Goal: Information Seeking & Learning: Learn about a topic

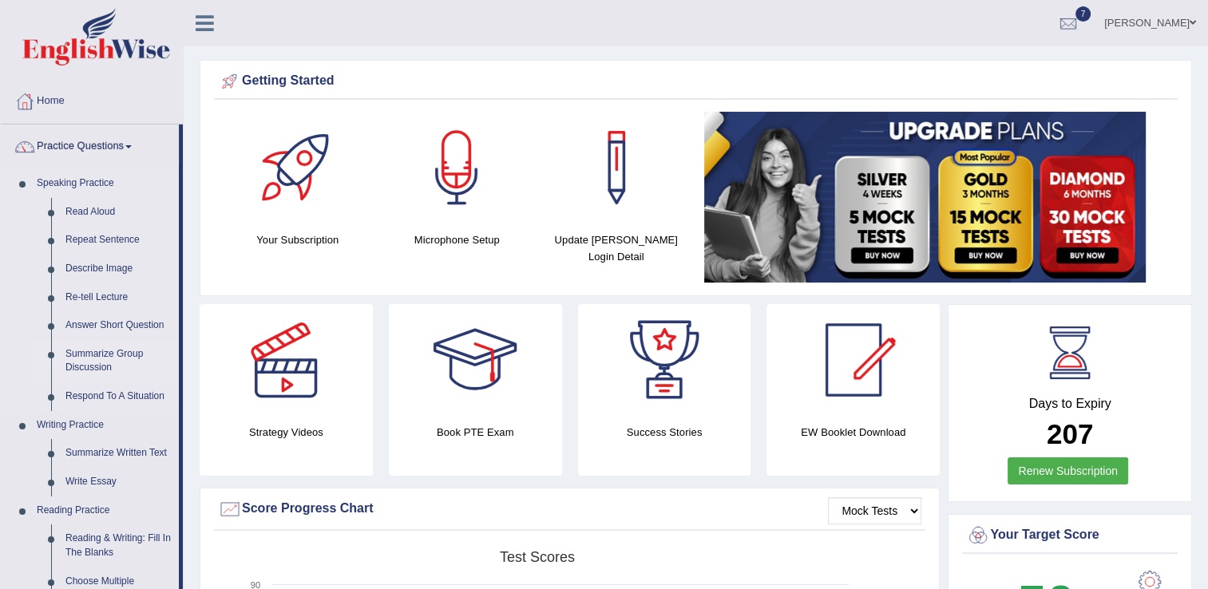
click at [118, 353] on link "Summarize Group Discussion" at bounding box center [118, 361] width 121 height 42
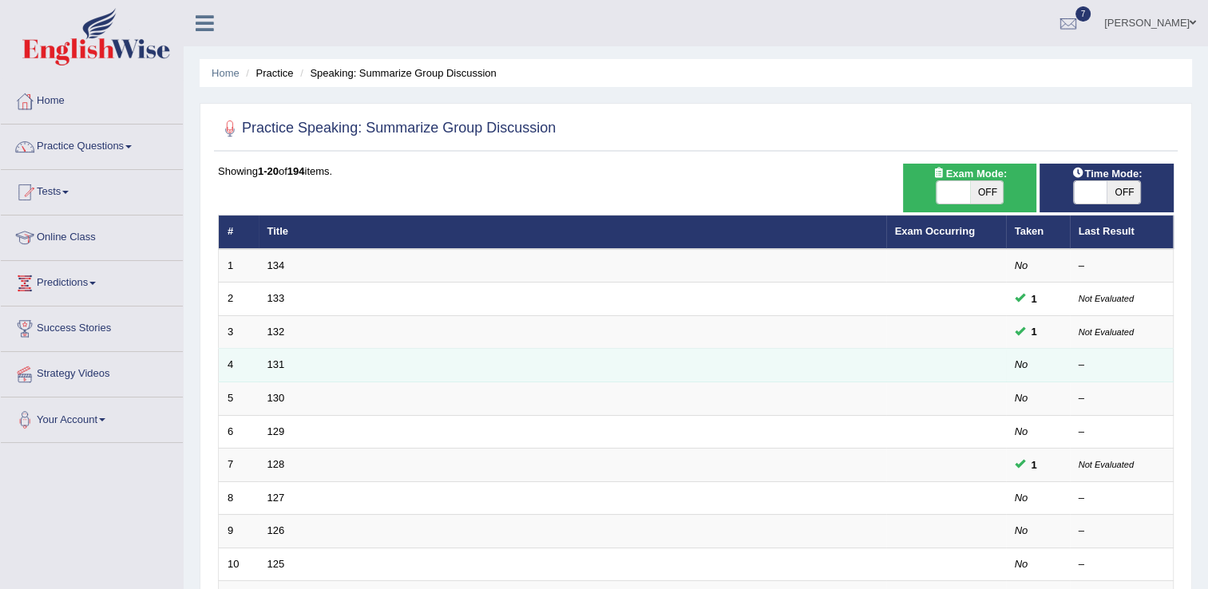
click at [249, 366] on td "4" at bounding box center [239, 366] width 40 height 34
click at [277, 368] on link "131" at bounding box center [276, 365] width 18 height 12
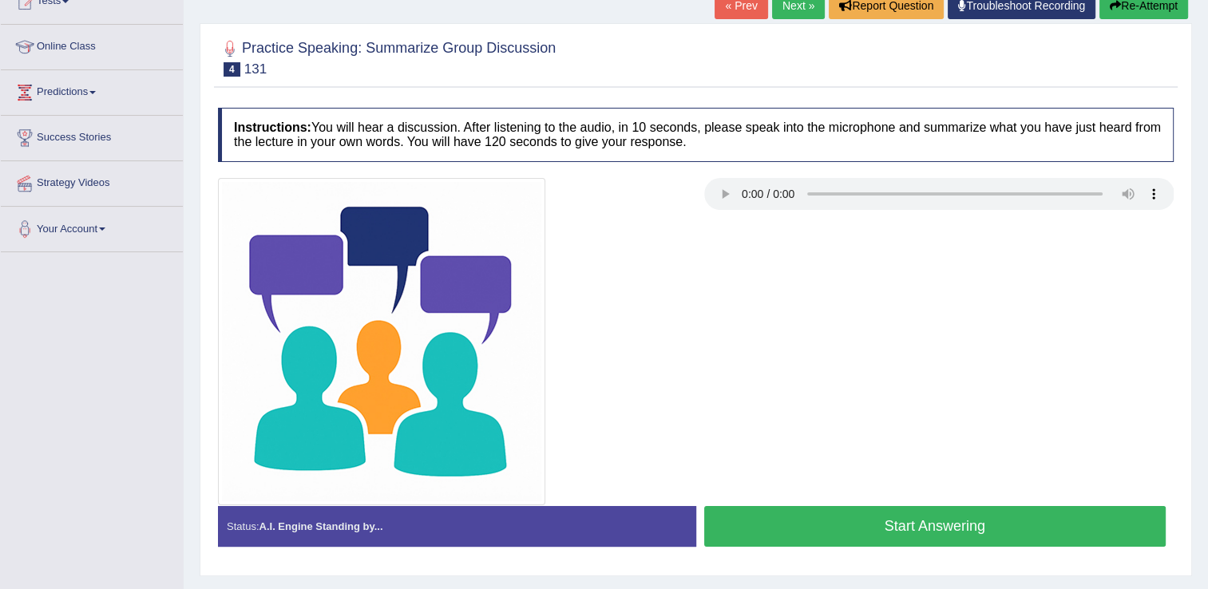
scroll to position [192, 0]
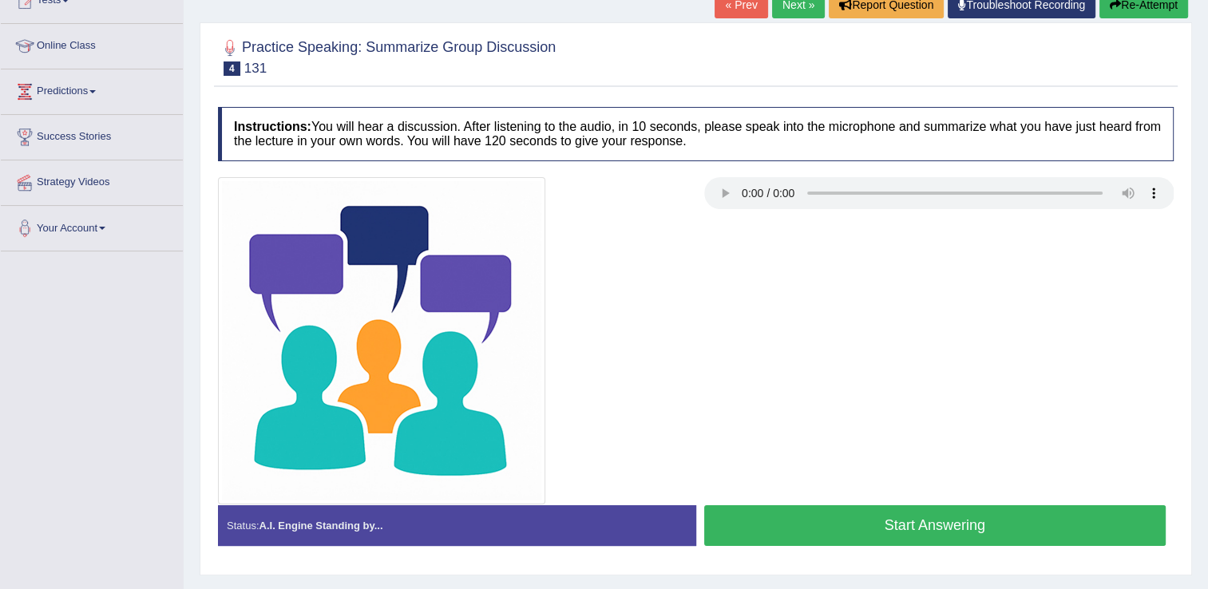
click at [790, 519] on button "Start Answering" at bounding box center [935, 525] width 462 height 41
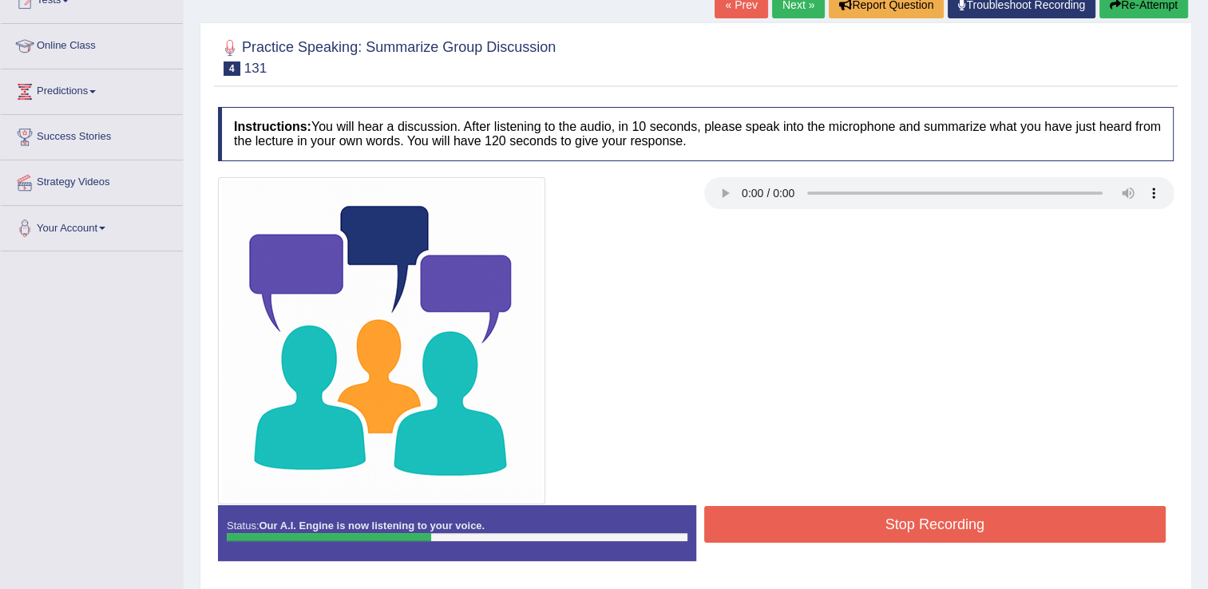
click at [1120, 9] on button "Re-Attempt" at bounding box center [1143, 4] width 89 height 27
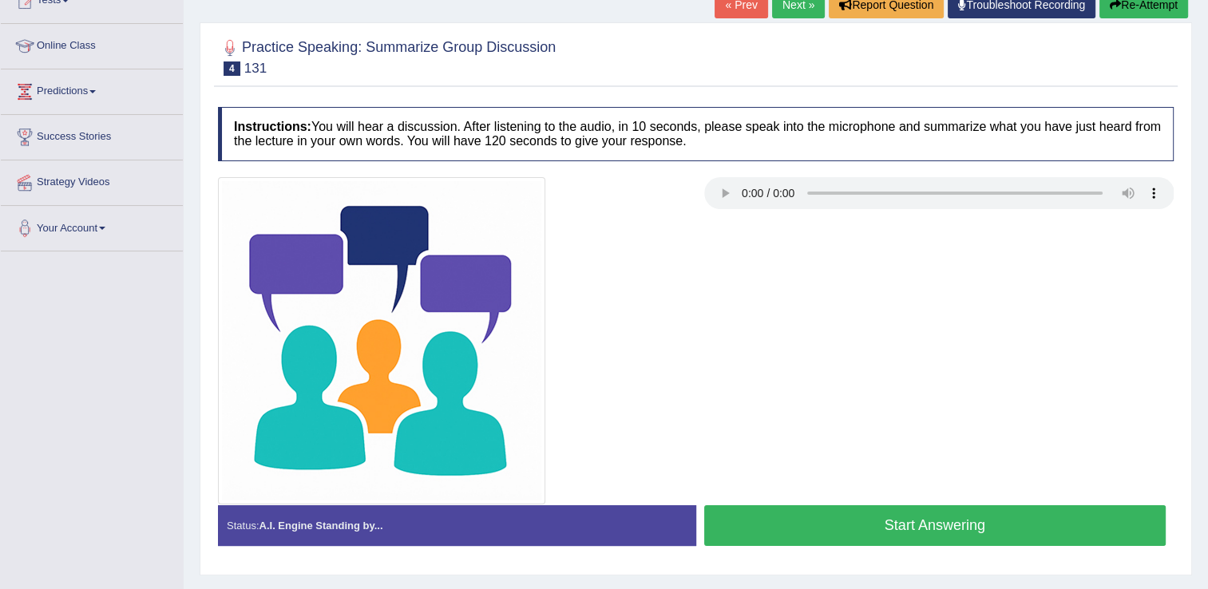
click at [802, 534] on button "Start Answering" at bounding box center [935, 525] width 462 height 41
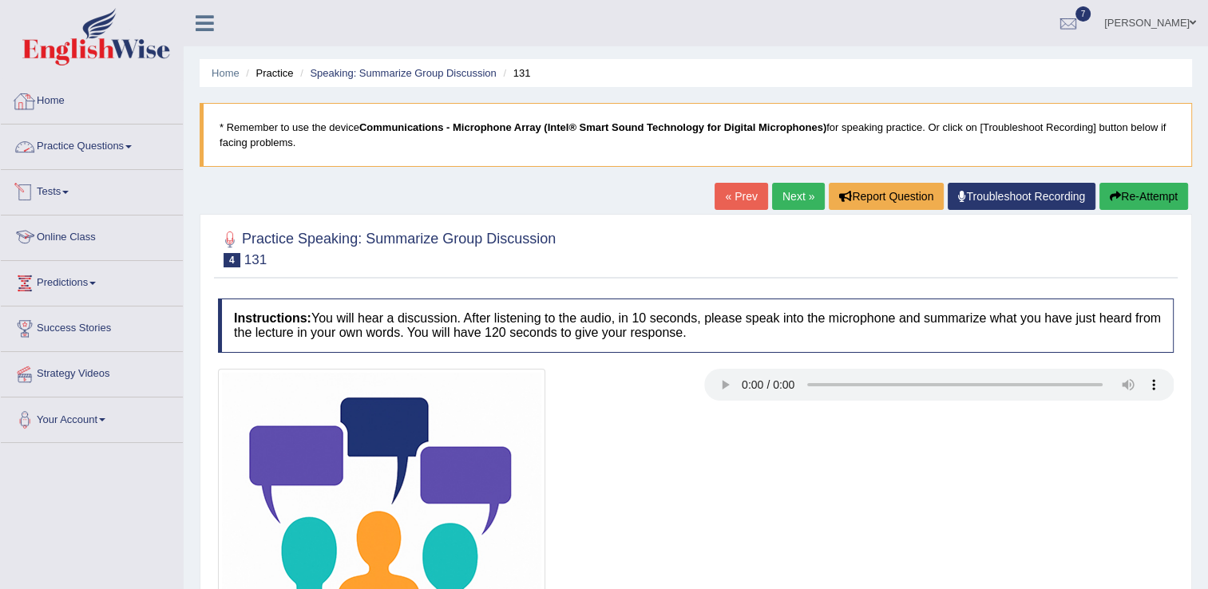
click at [47, 223] on link "Online Class" at bounding box center [92, 236] width 182 height 40
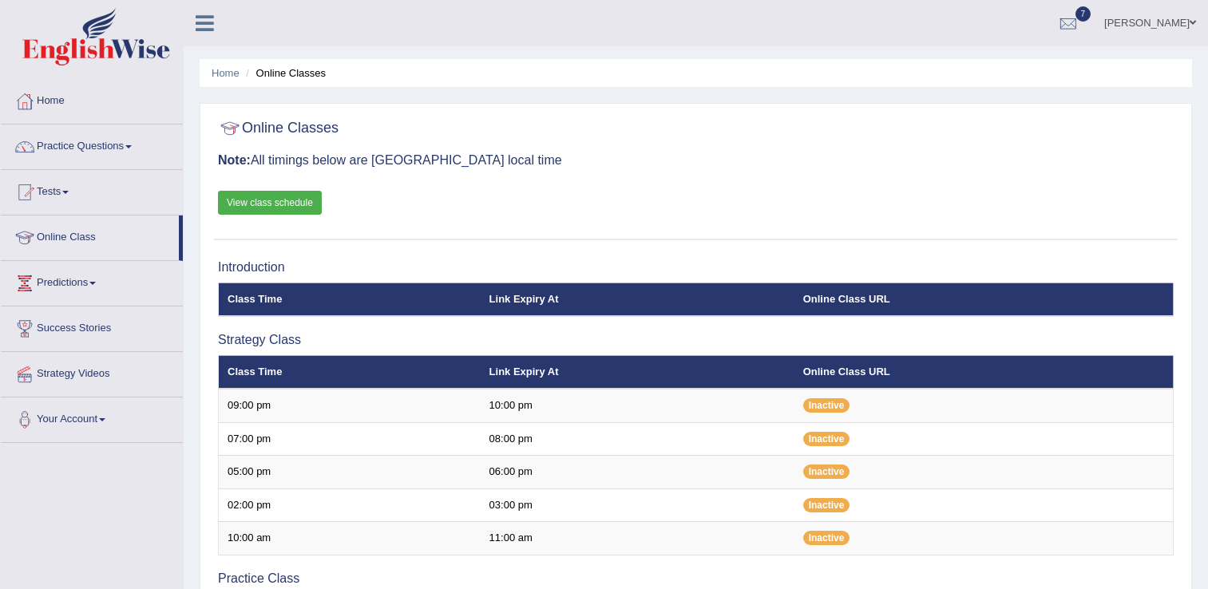
click at [51, 206] on link "Tests" at bounding box center [92, 190] width 182 height 40
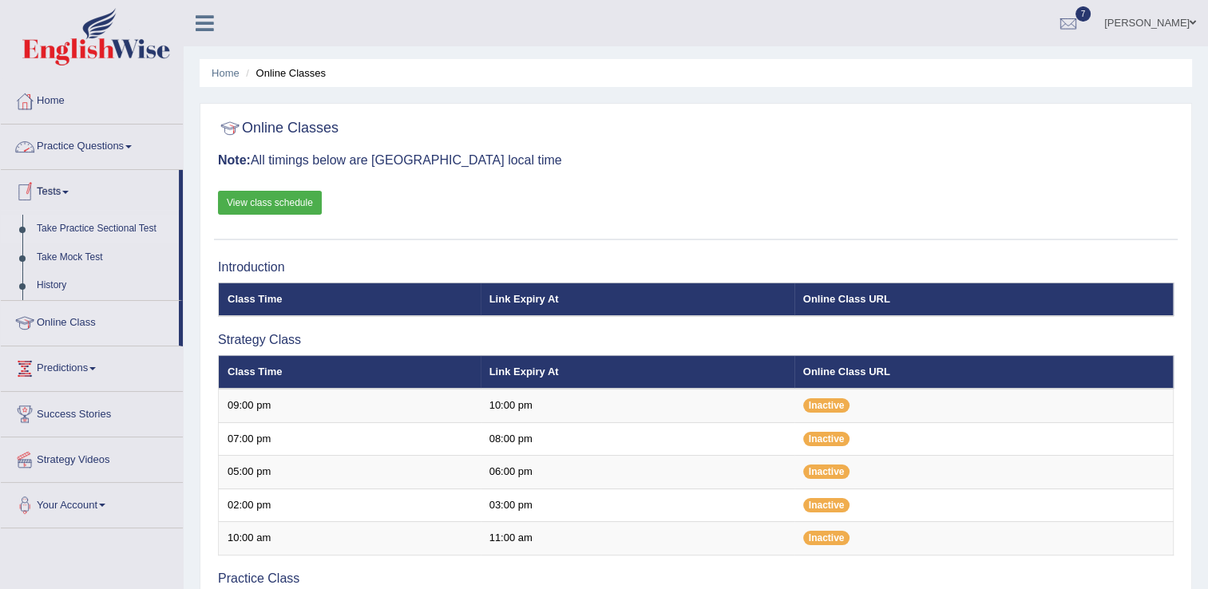
click at [134, 226] on link "Take Practice Sectional Test" at bounding box center [104, 229] width 149 height 29
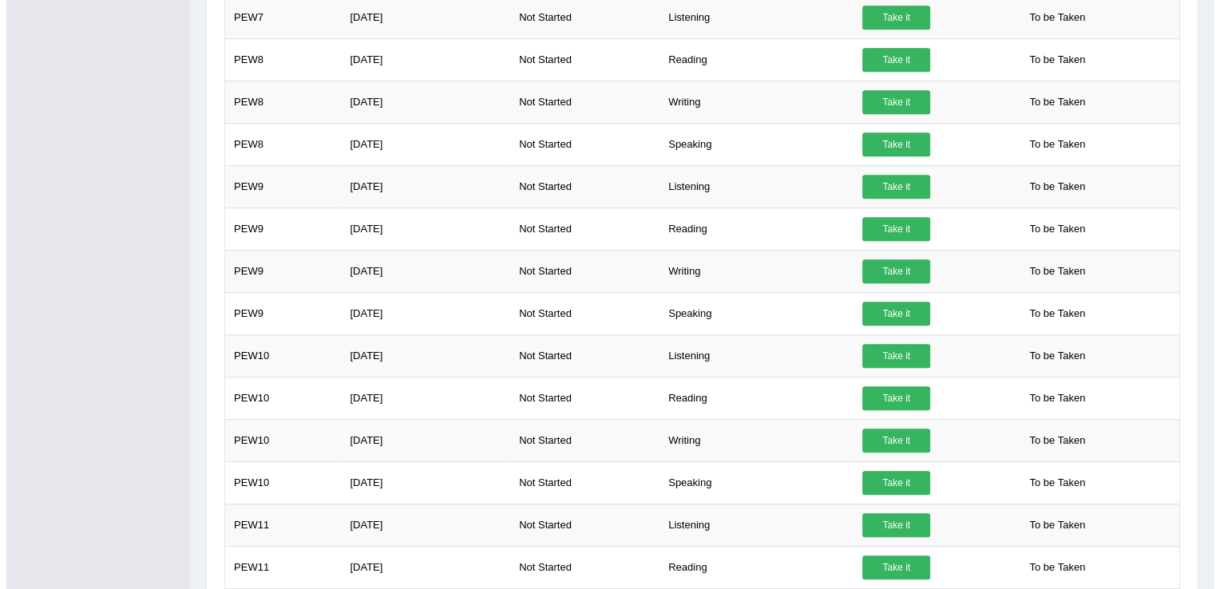
scroll to position [1118, 0]
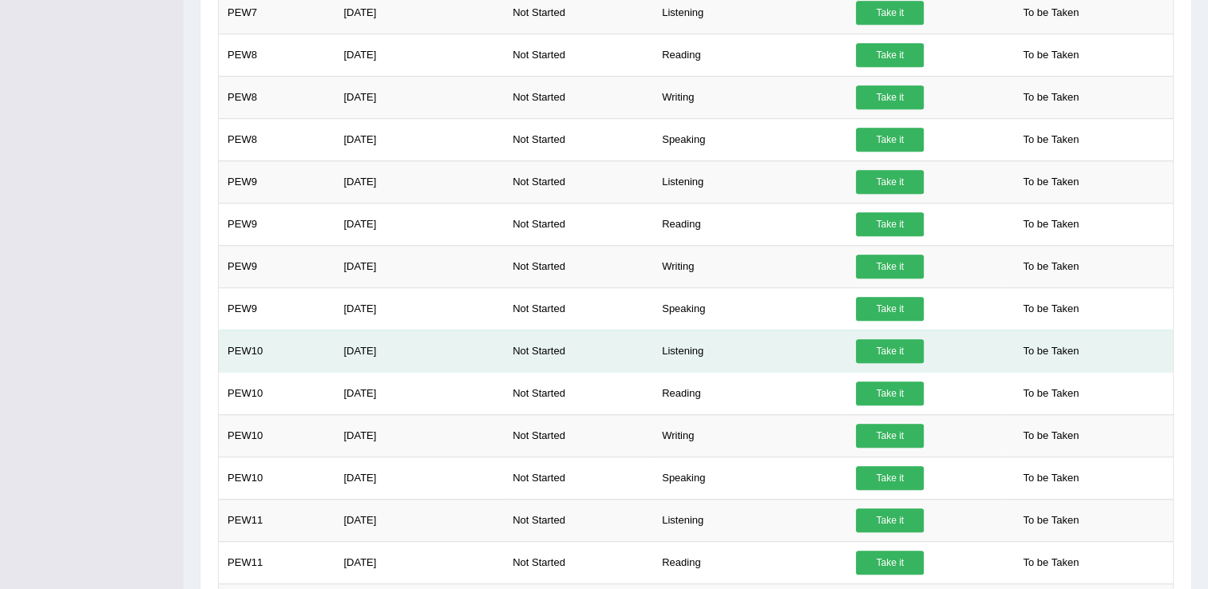
click at [880, 344] on link "Take it" at bounding box center [890, 351] width 68 height 24
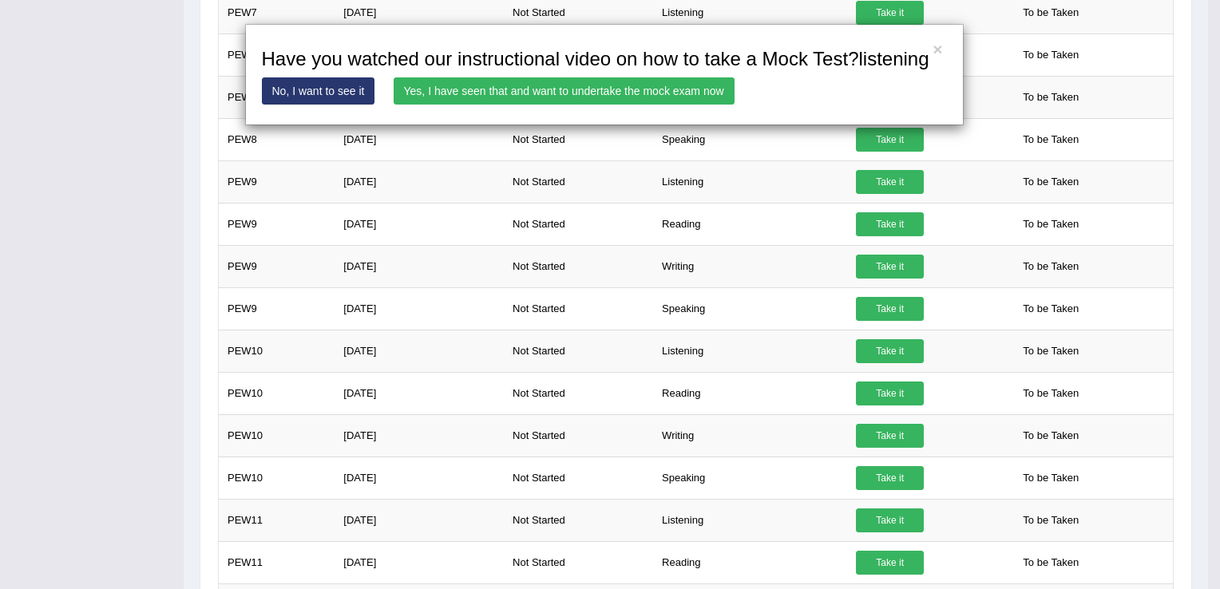
click at [588, 90] on link "Yes, I have seen that and want to undertake the mock exam now" at bounding box center [564, 90] width 341 height 27
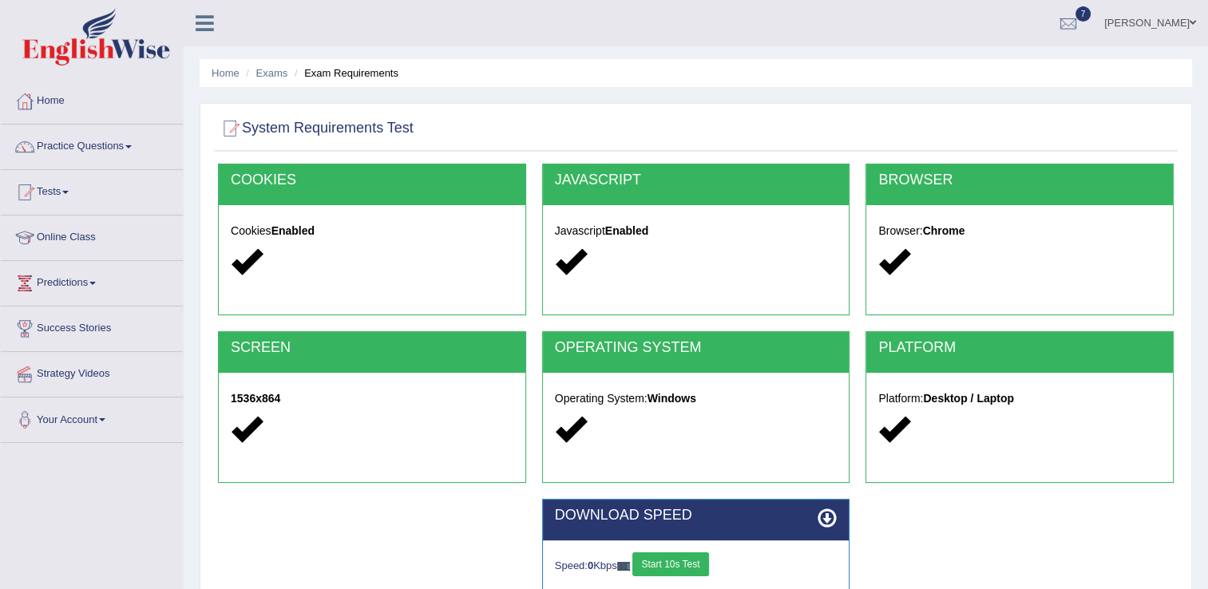
click at [681, 565] on button "Start 10s Test" at bounding box center [670, 565] width 76 height 24
click at [682, 566] on button "Start 10s Test" at bounding box center [688, 565] width 76 height 24
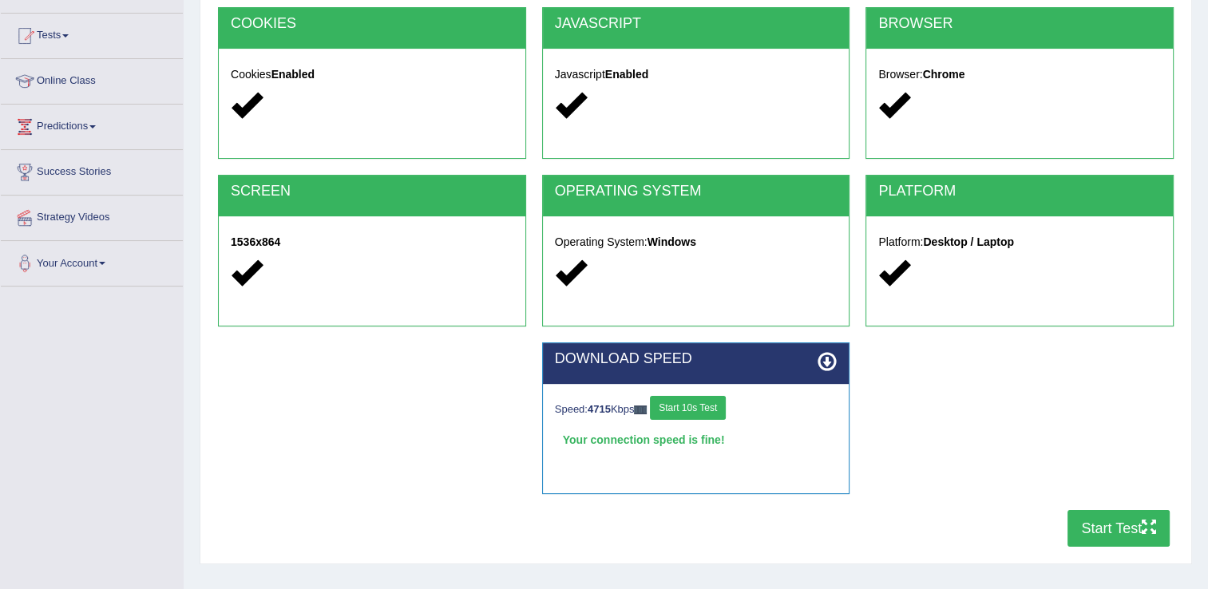
scroll to position [160, 0]
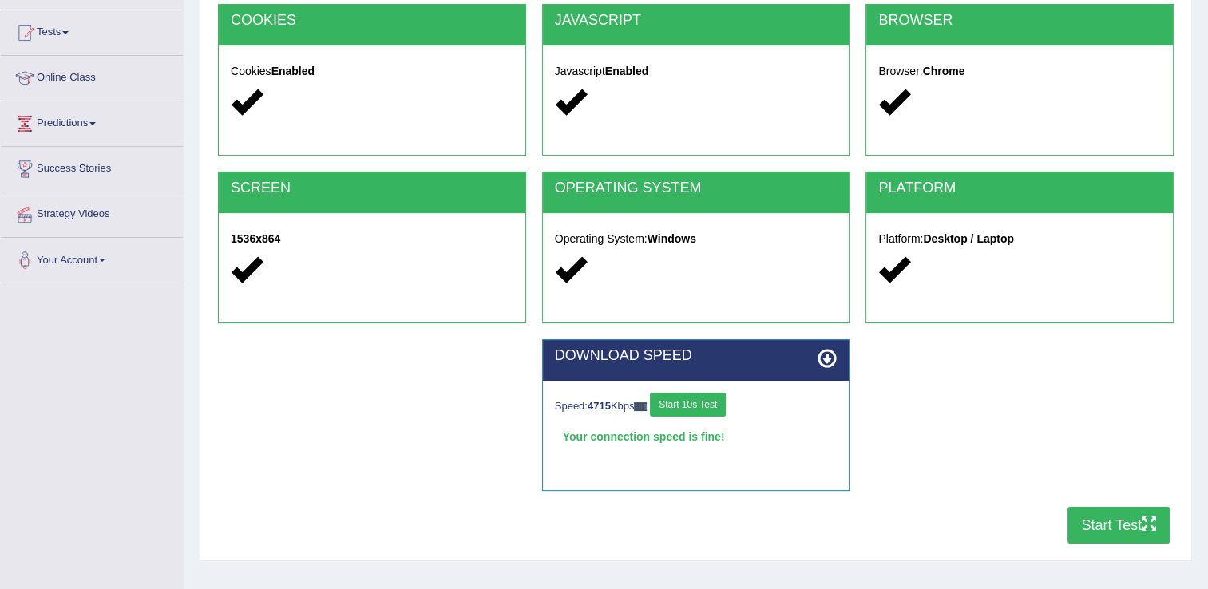
click at [1120, 519] on button "Start Test" at bounding box center [1119, 525] width 102 height 37
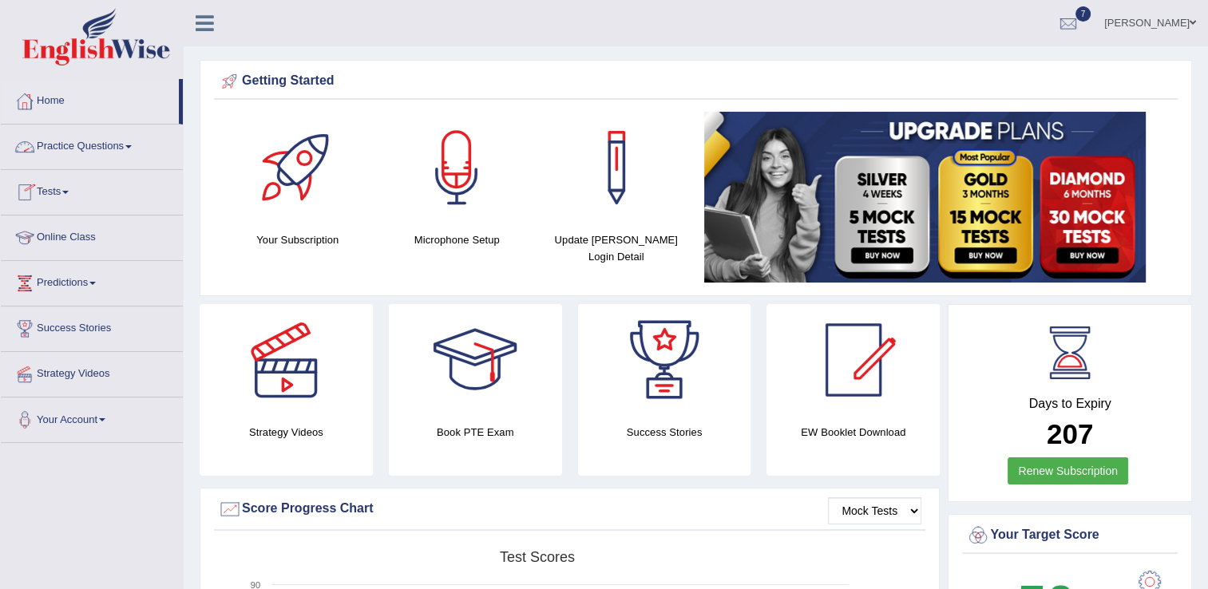
click at [61, 160] on link "Practice Questions" at bounding box center [92, 145] width 182 height 40
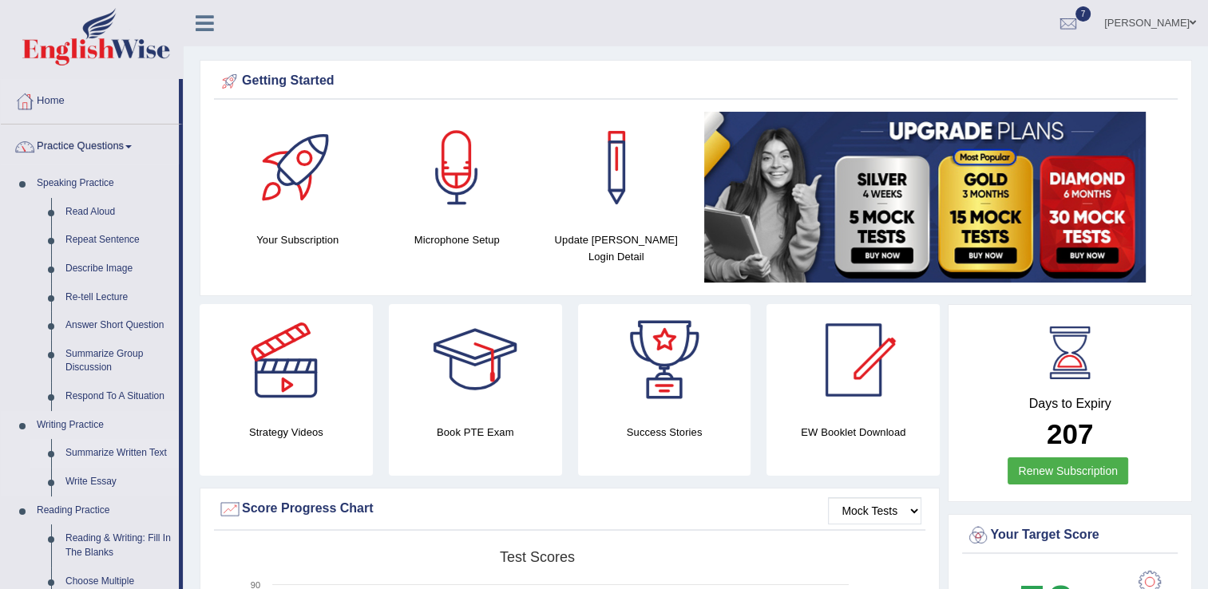
click at [109, 457] on link "Summarize Written Text" at bounding box center [118, 453] width 121 height 29
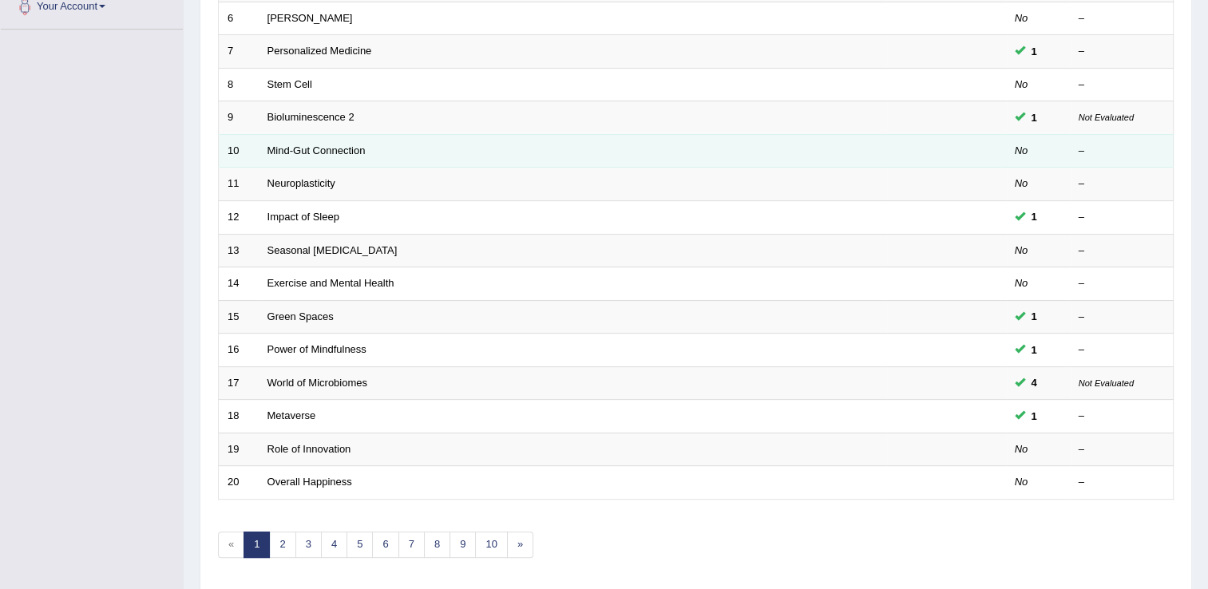
scroll to position [463, 0]
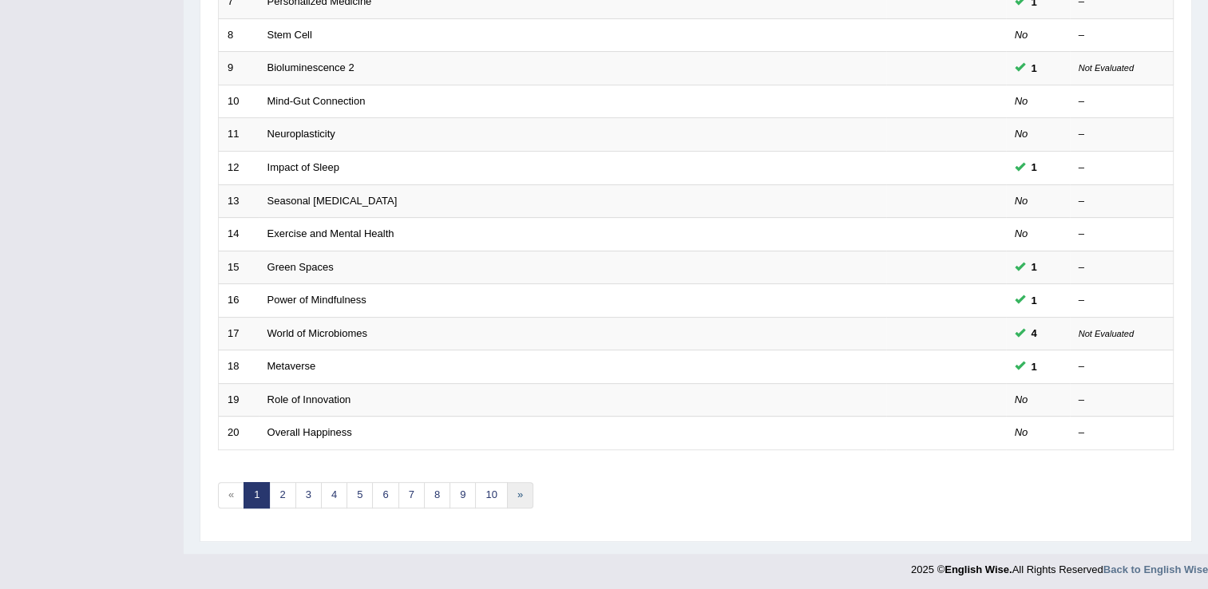
click at [508, 500] on link "»" at bounding box center [520, 495] width 26 height 26
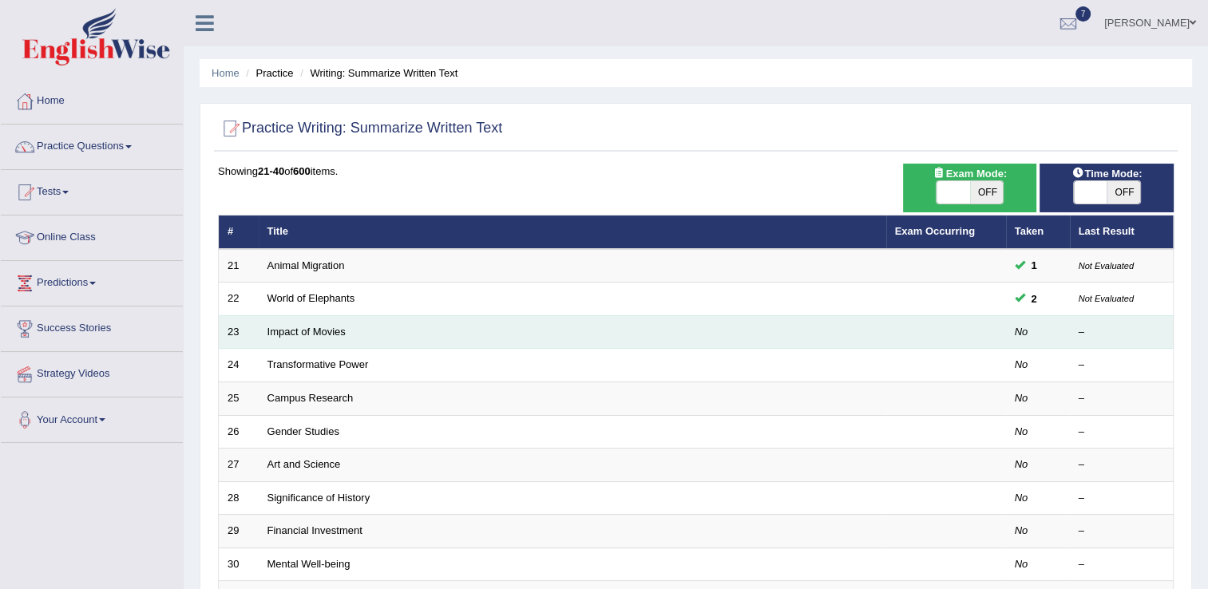
click at [300, 345] on td "Impact of Movies" at bounding box center [573, 332] width 628 height 34
click at [278, 338] on td "Impact of Movies" at bounding box center [573, 332] width 628 height 34
drag, startPoint x: 278, startPoint y: 338, endPoint x: 249, endPoint y: 329, distance: 30.1
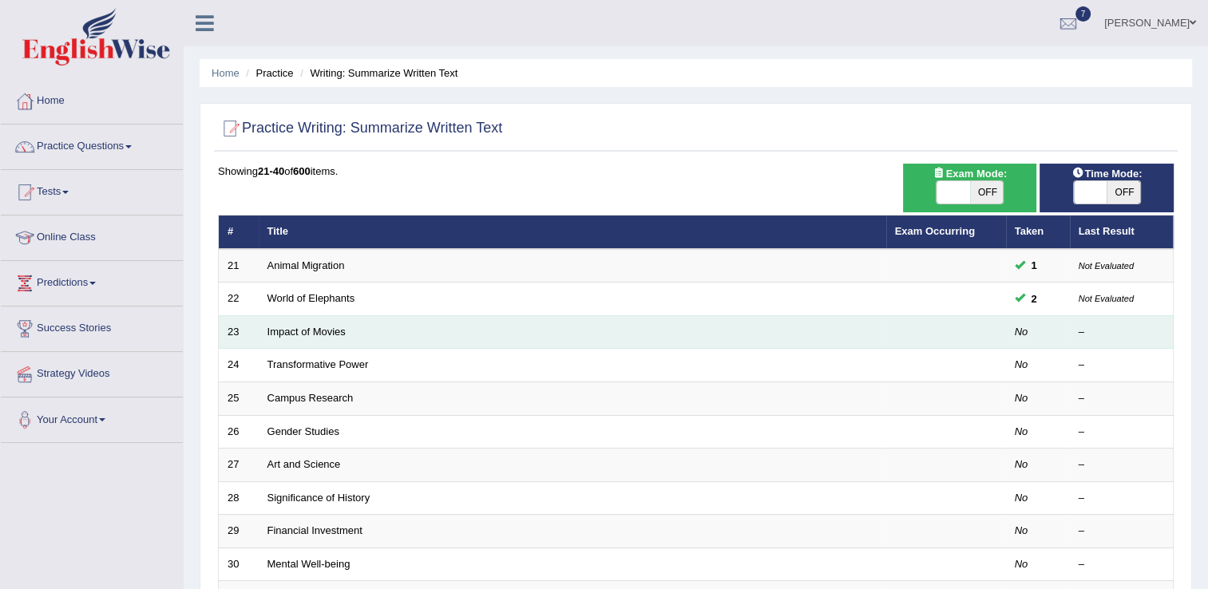
click at [249, 329] on td "23" at bounding box center [239, 332] width 40 height 34
click at [302, 333] on link "Impact of Movies" at bounding box center [306, 332] width 78 height 12
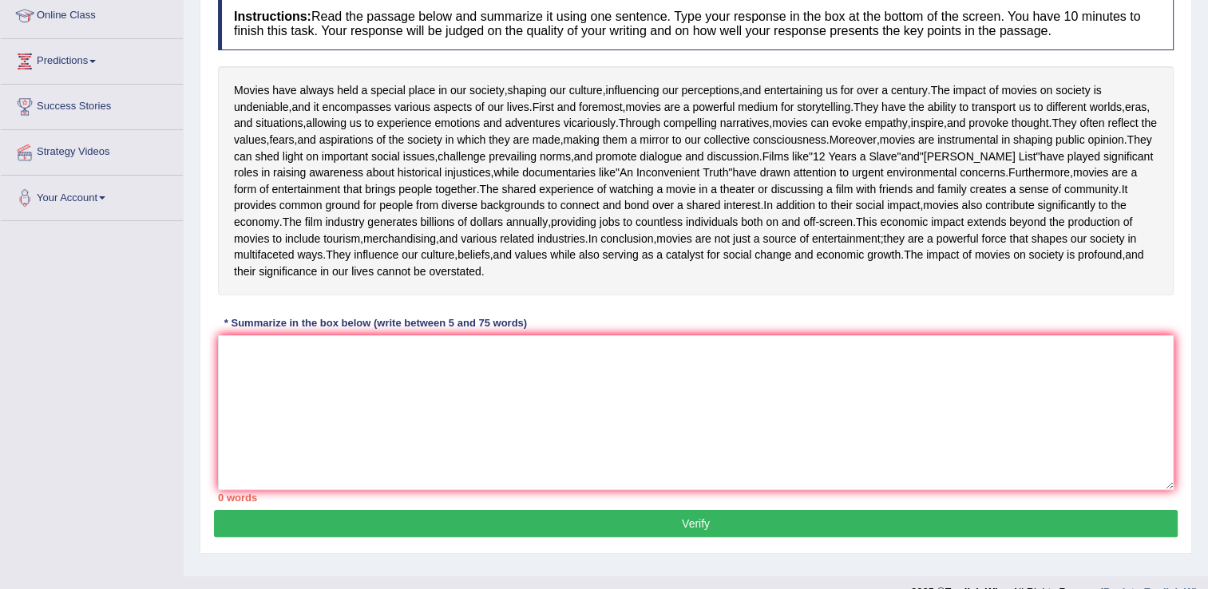
scroll to position [224, 0]
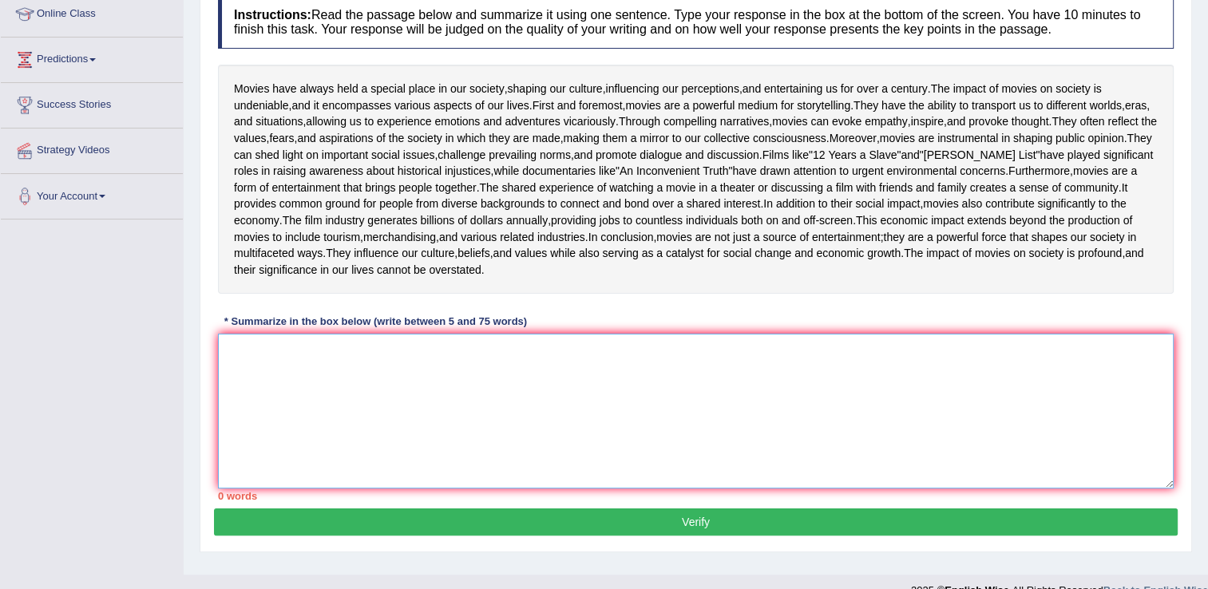
click at [236, 475] on textarea at bounding box center [696, 411] width 956 height 155
type textarea "M"
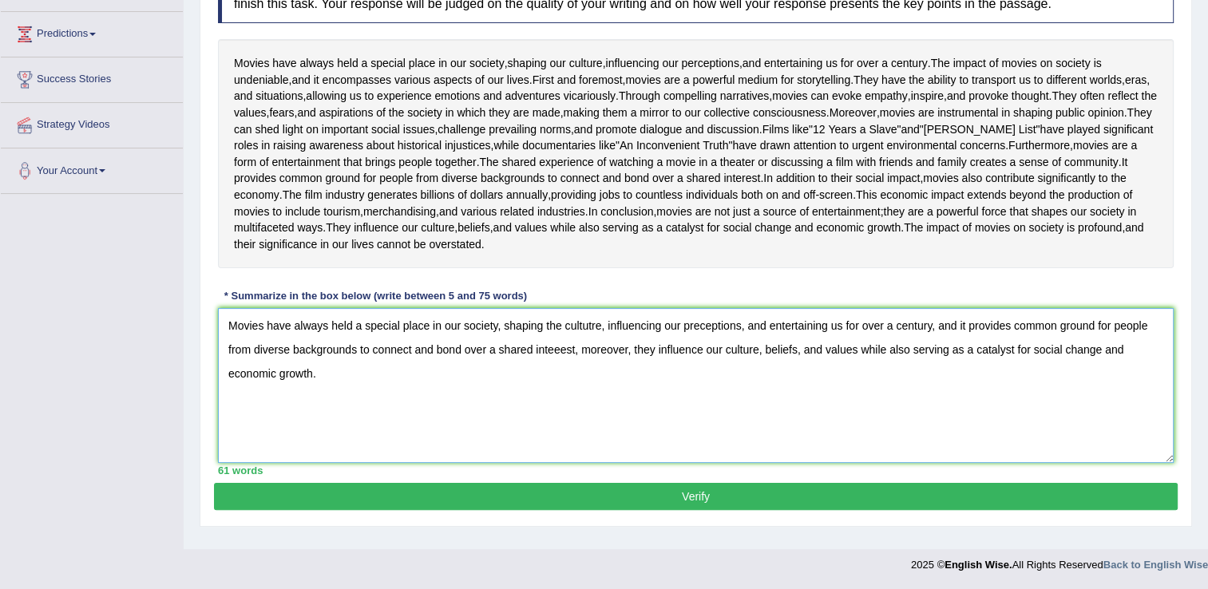
scroll to position [351, 0]
type textarea "Movies have always held a special place in our society, shaping the cultutre, i…"
click at [705, 503] on button "Verify" at bounding box center [696, 496] width 964 height 27
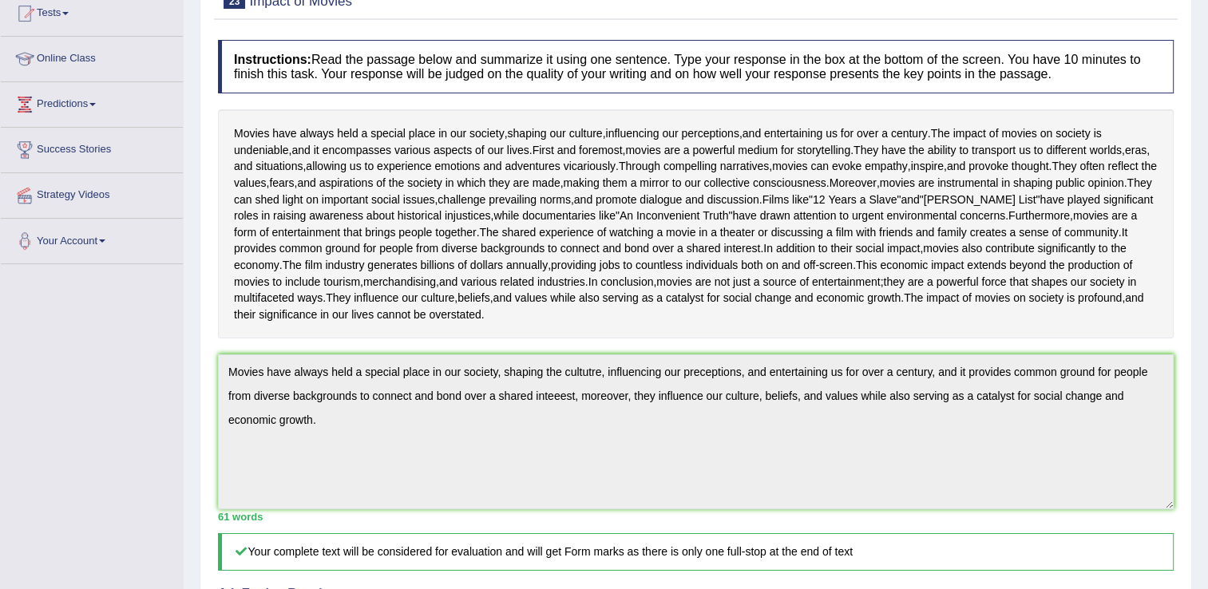
scroll to position [0, 0]
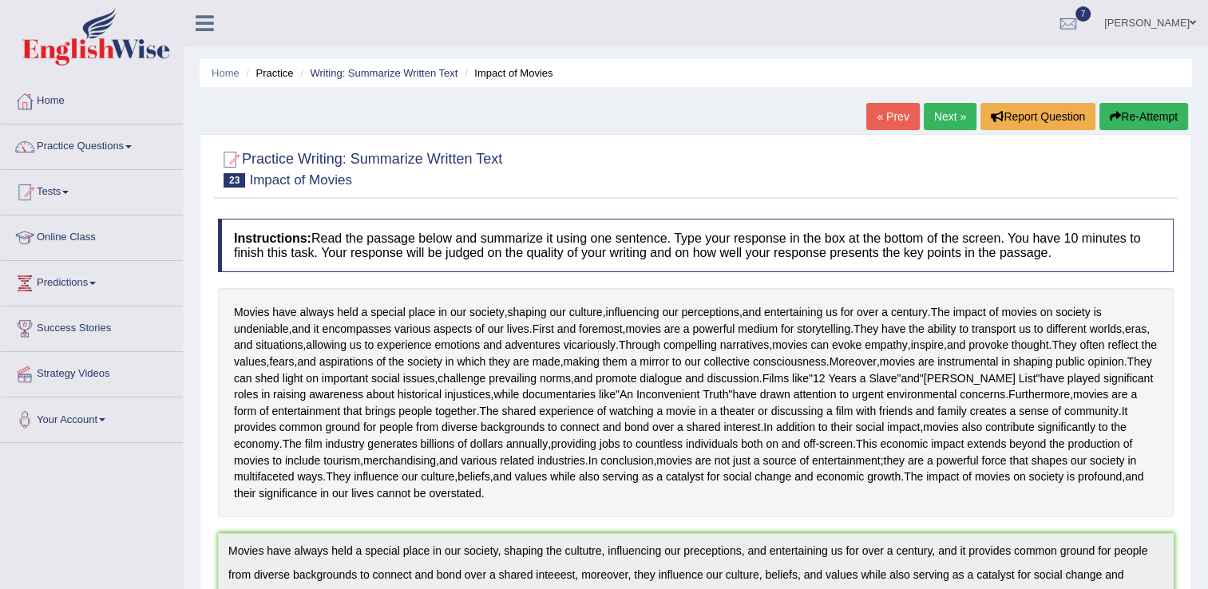
click at [951, 110] on link "Next »" at bounding box center [950, 116] width 53 height 27
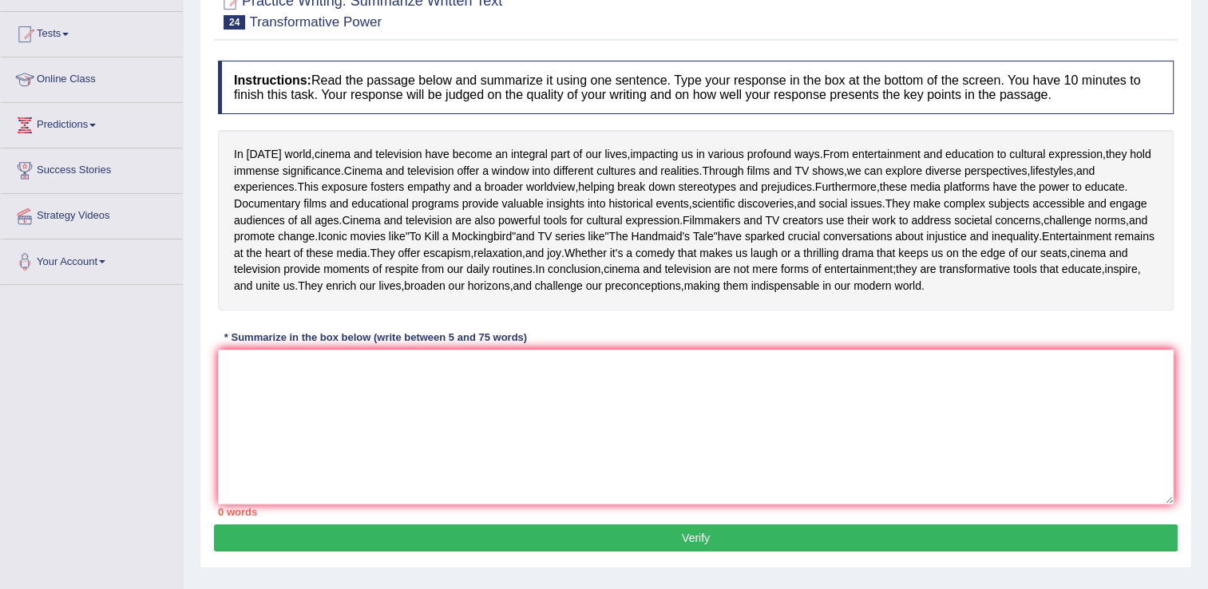
scroll to position [160, 0]
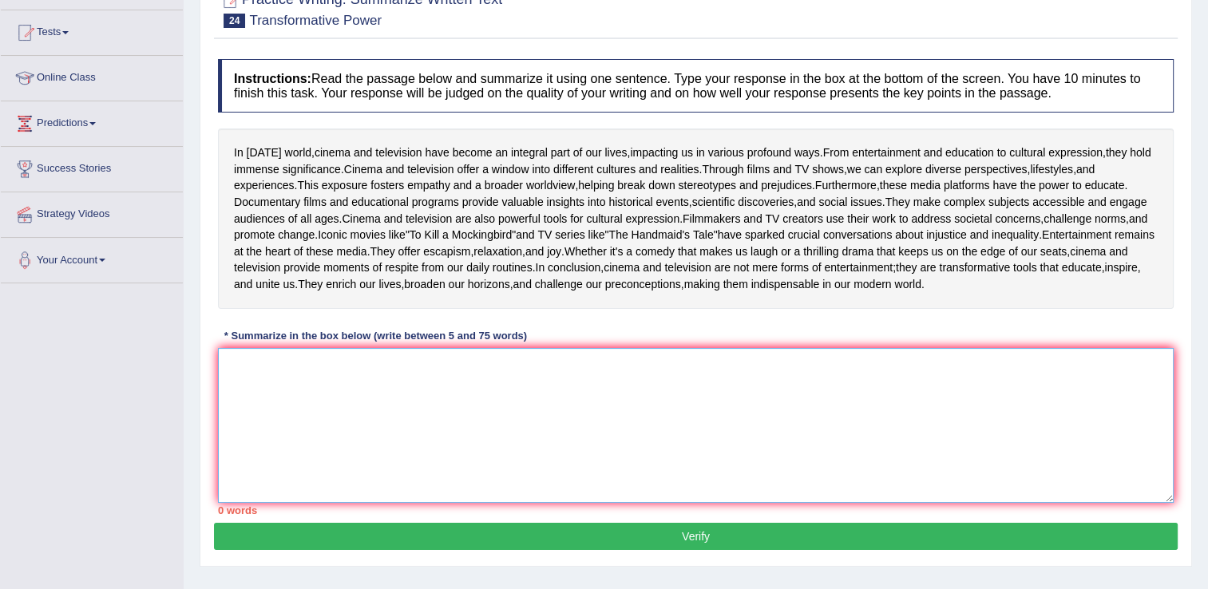
click at [260, 503] on textarea at bounding box center [696, 425] width 956 height 155
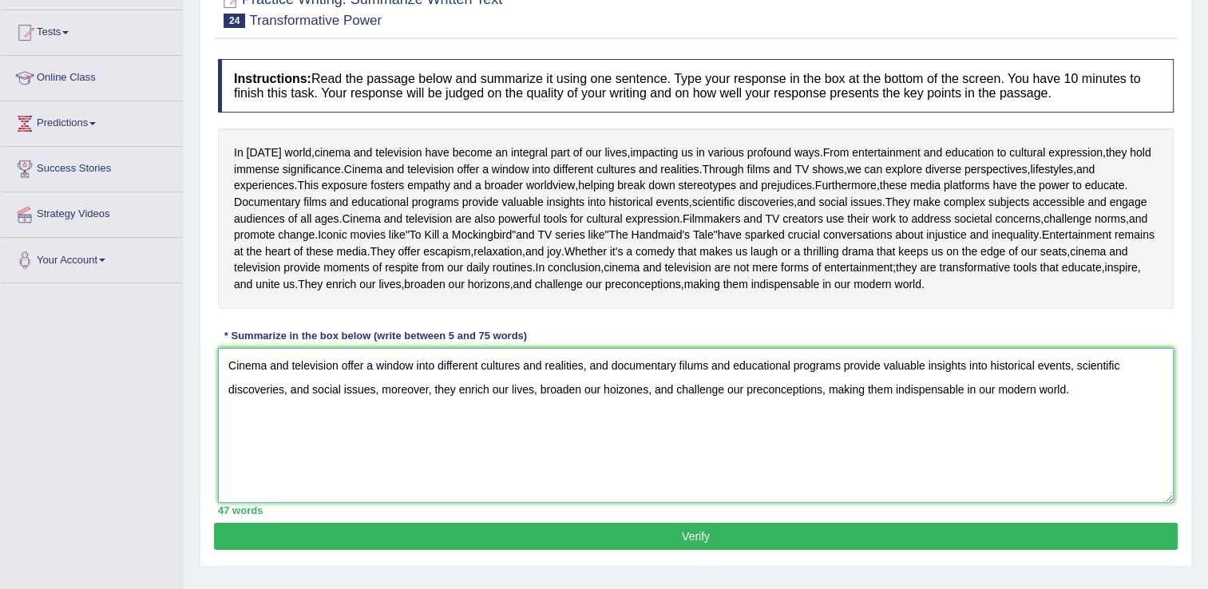
drag, startPoint x: 610, startPoint y: 532, endPoint x: 559, endPoint y: 547, distance: 53.3
drag, startPoint x: 559, startPoint y: 547, endPoint x: 501, endPoint y: 554, distance: 58.7
click at [501, 503] on textarea "Cinema and television offer a window into different cultures and realities, and…" at bounding box center [696, 425] width 956 height 155
click at [616, 503] on textarea "Cinema and television offer a window into different cultures and realities, and…" at bounding box center [696, 425] width 956 height 155
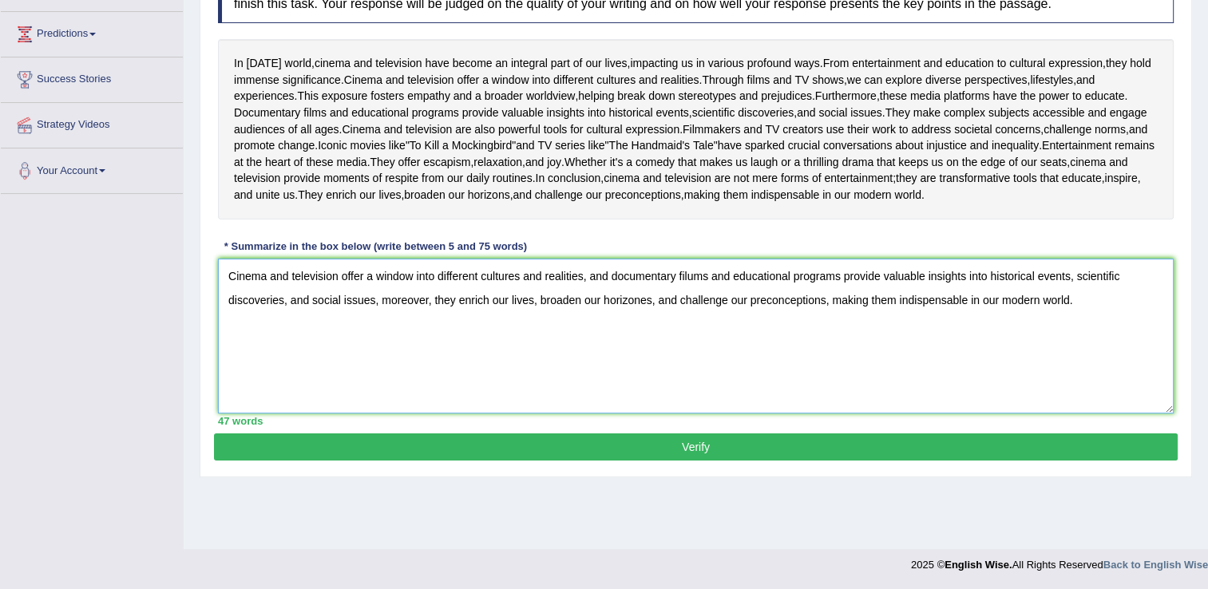
type textarea "Cinema and television offer a window into different cultures and realities, and…"
click at [700, 461] on button "Verify" at bounding box center [696, 447] width 964 height 27
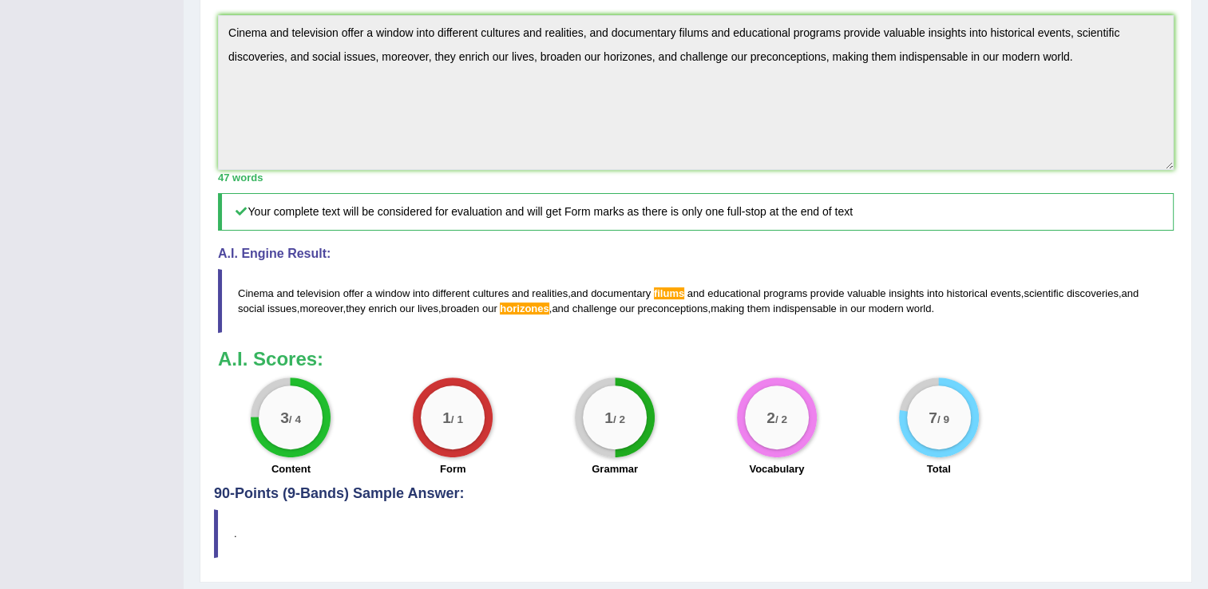
scroll to position [501, 0]
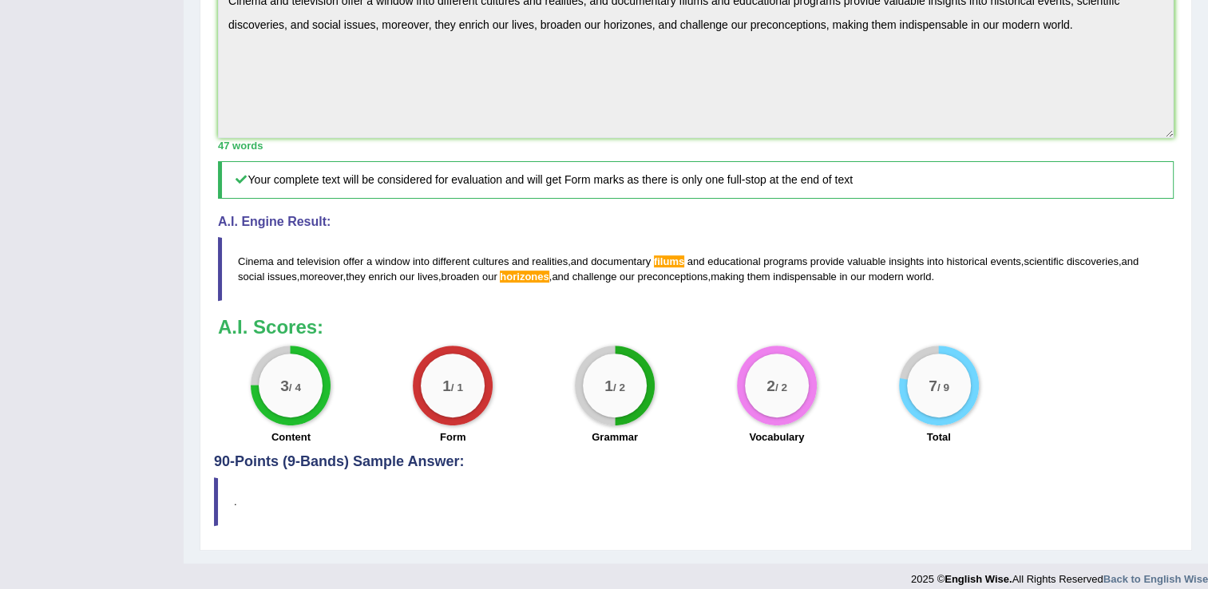
click at [700, 449] on div "2 / 2 Vocabulary" at bounding box center [776, 397] width 162 height 103
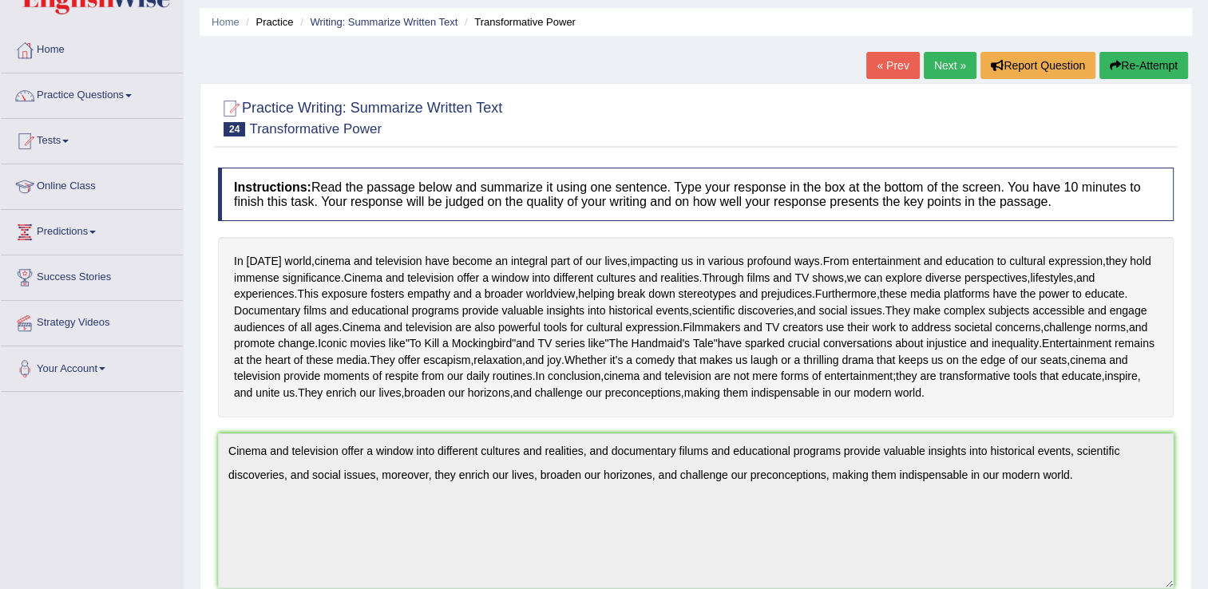
scroll to position [0, 0]
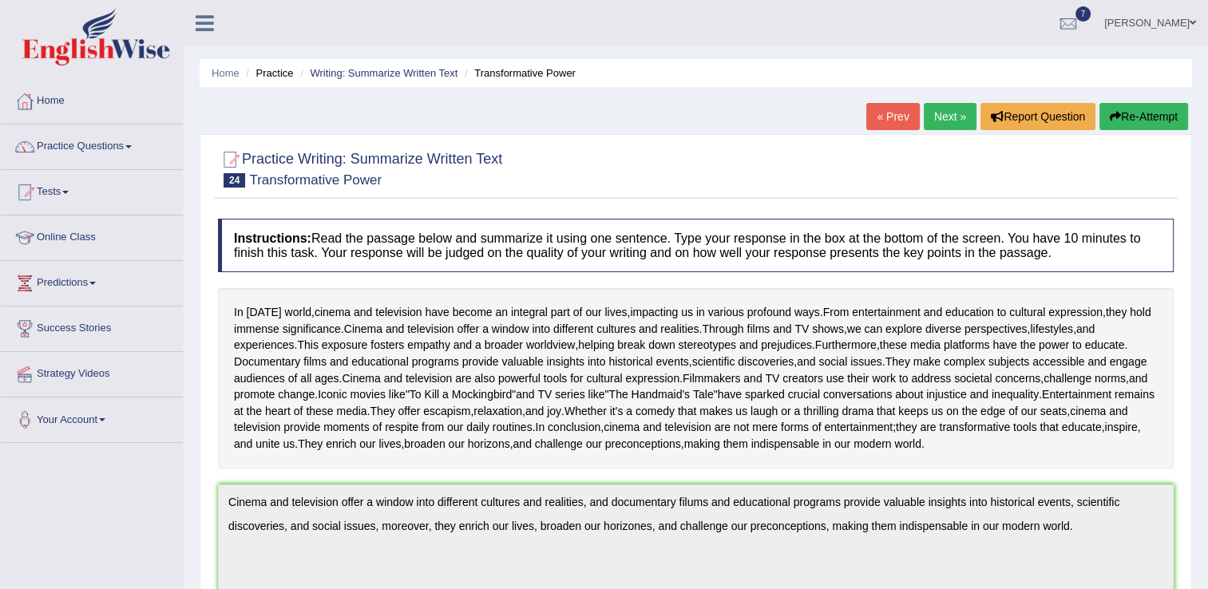
click at [607, 420] on span "Whether" at bounding box center [586, 411] width 42 height 17
click at [553, 436] on div "In today's world , cinema and television have become an integral part of our li…" at bounding box center [696, 378] width 956 height 180
click at [436, 286] on div "Instructions: Read the passage below and summarize it using one sentence. Type …" at bounding box center [696, 583] width 964 height 744
click at [97, 140] on link "Practice Questions" at bounding box center [92, 145] width 182 height 40
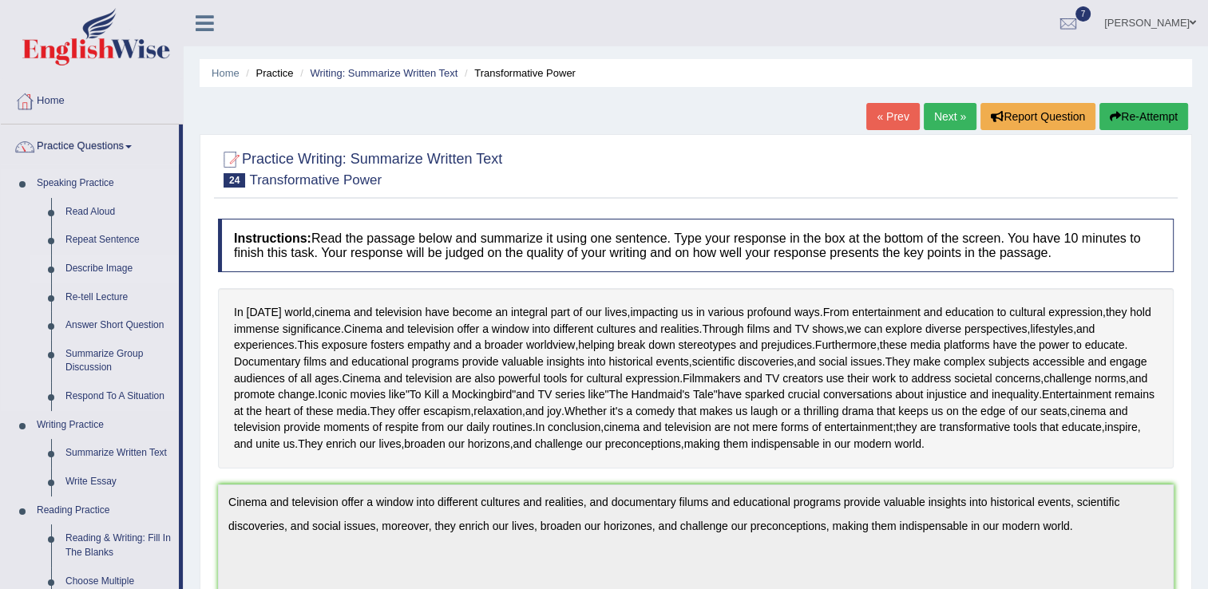
click at [99, 271] on link "Describe Image" at bounding box center [118, 269] width 121 height 29
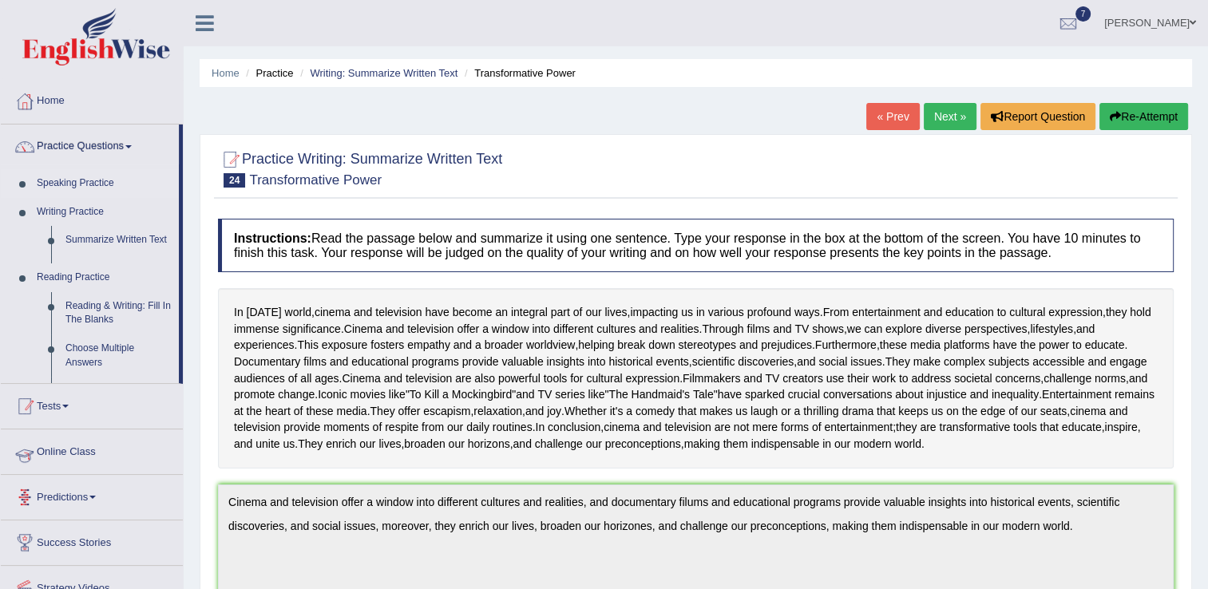
click at [99, 271] on ul "Speaking Practice Read Aloud Repeat Sentence Describe Image Re-tell Lecture Ans…" at bounding box center [90, 276] width 178 height 214
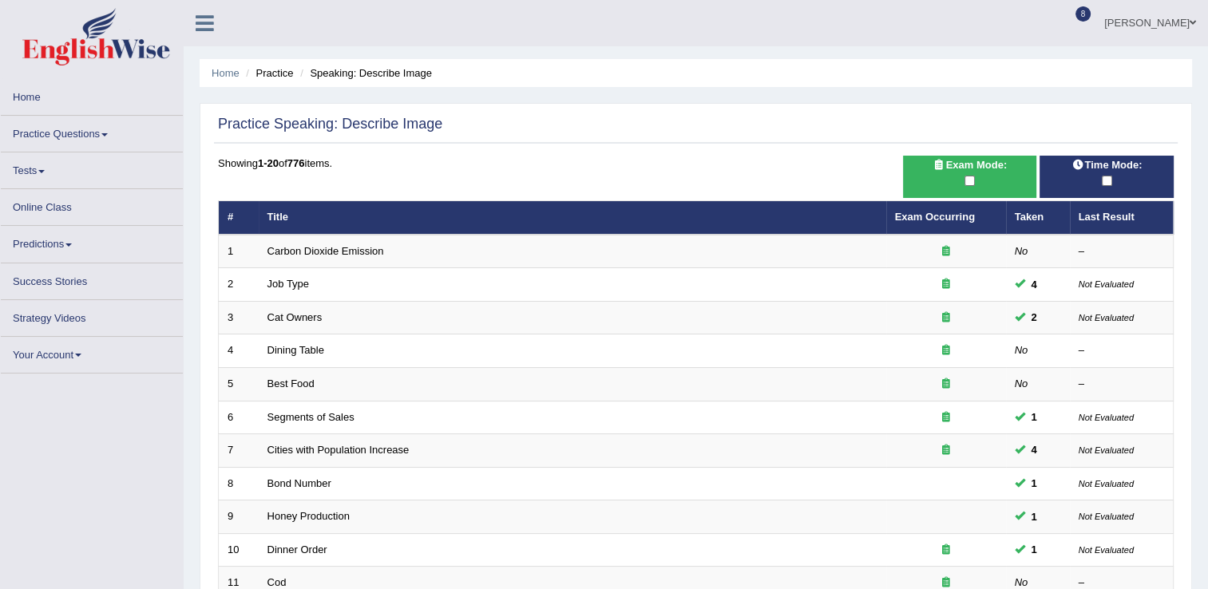
click at [93, 142] on link "Practice Questions" at bounding box center [92, 131] width 182 height 31
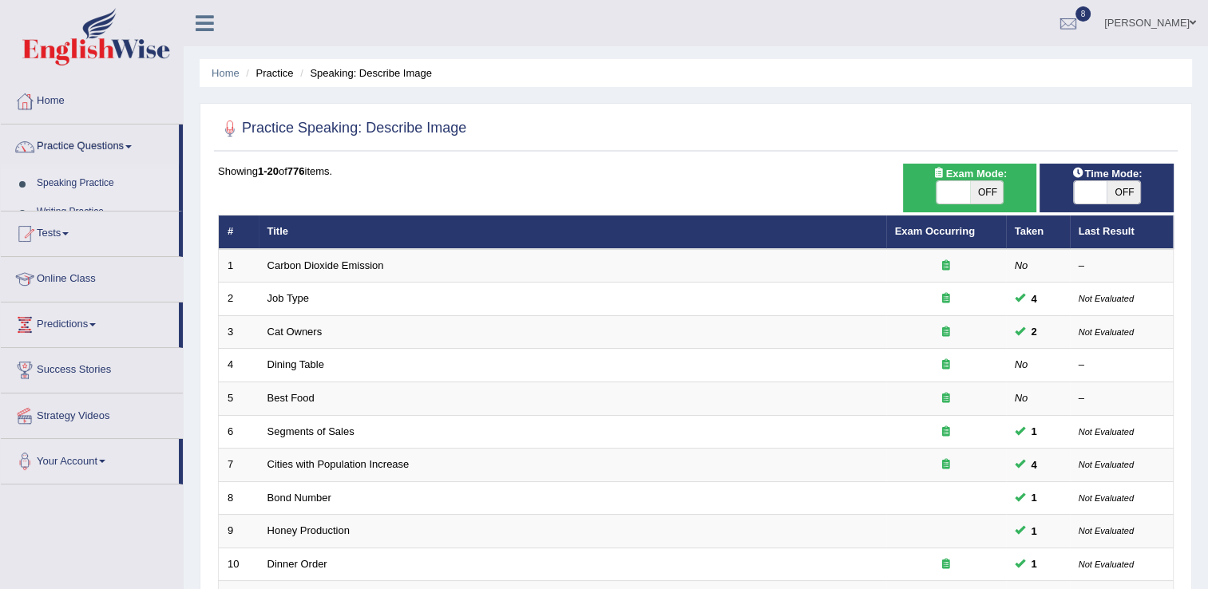
click at [107, 145] on link "Practice Questions" at bounding box center [90, 145] width 178 height 40
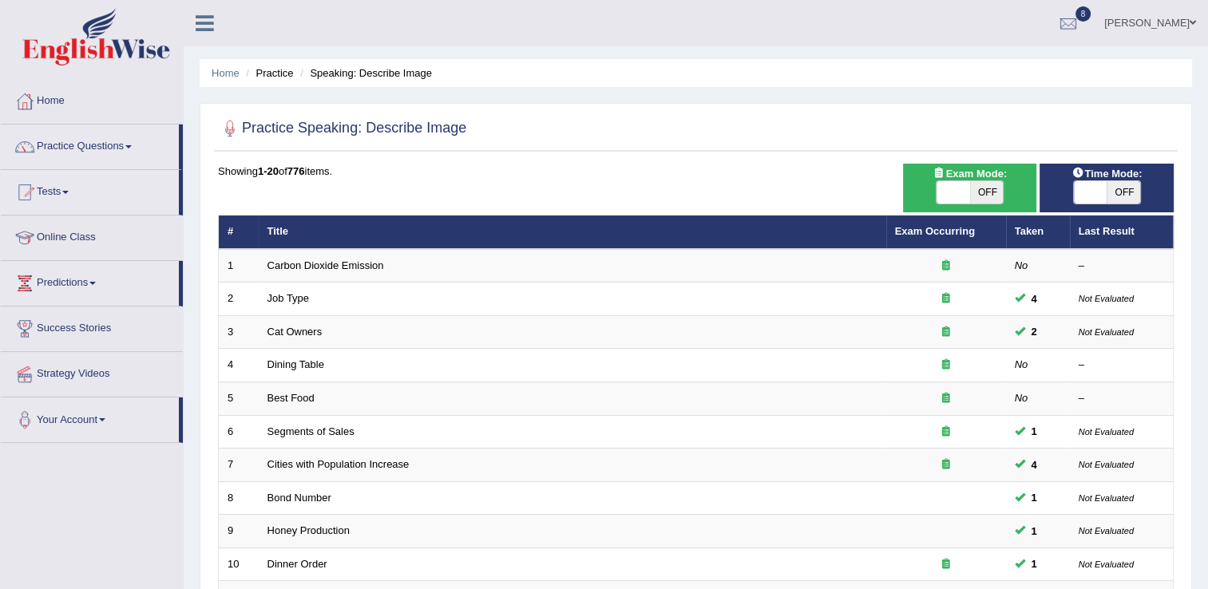
click at [108, 145] on link "Practice Questions" at bounding box center [90, 145] width 178 height 40
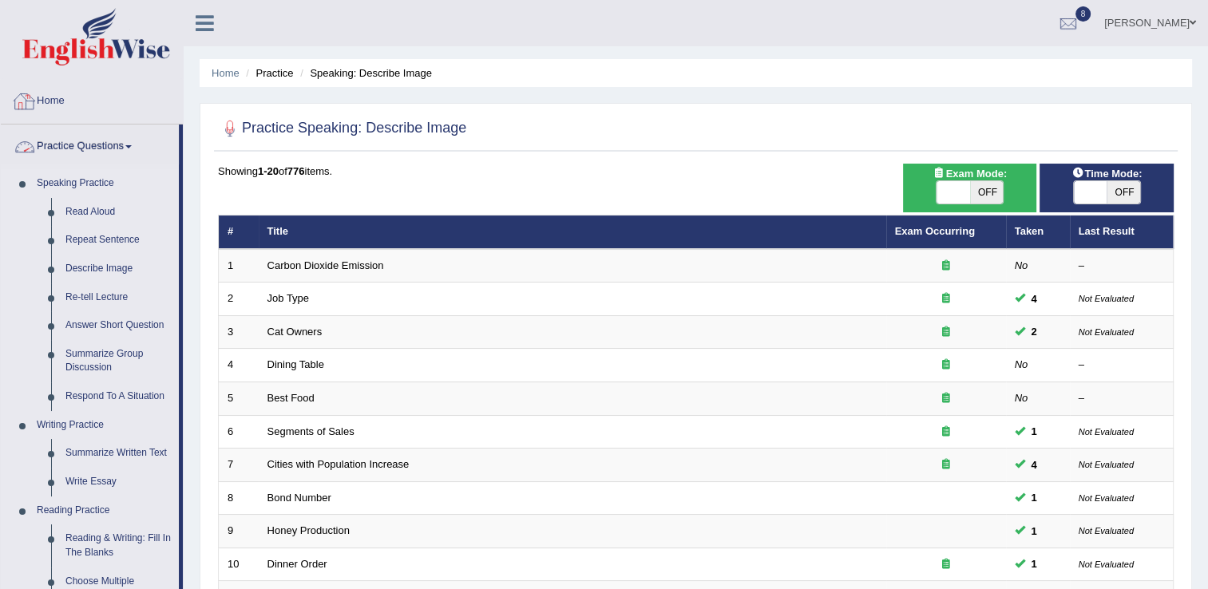
click at [57, 111] on link "Home" at bounding box center [92, 99] width 182 height 40
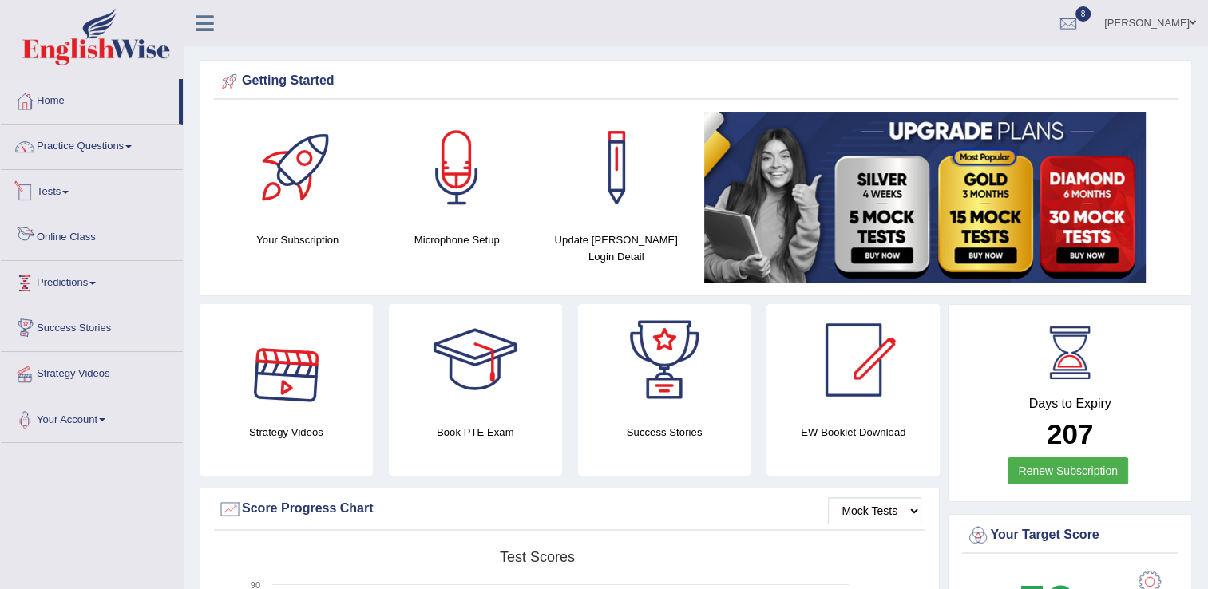
click at [93, 168] on li "Practice Questions Speaking Practice Read Aloud Repeat Sentence Describe Image …" at bounding box center [92, 148] width 182 height 46
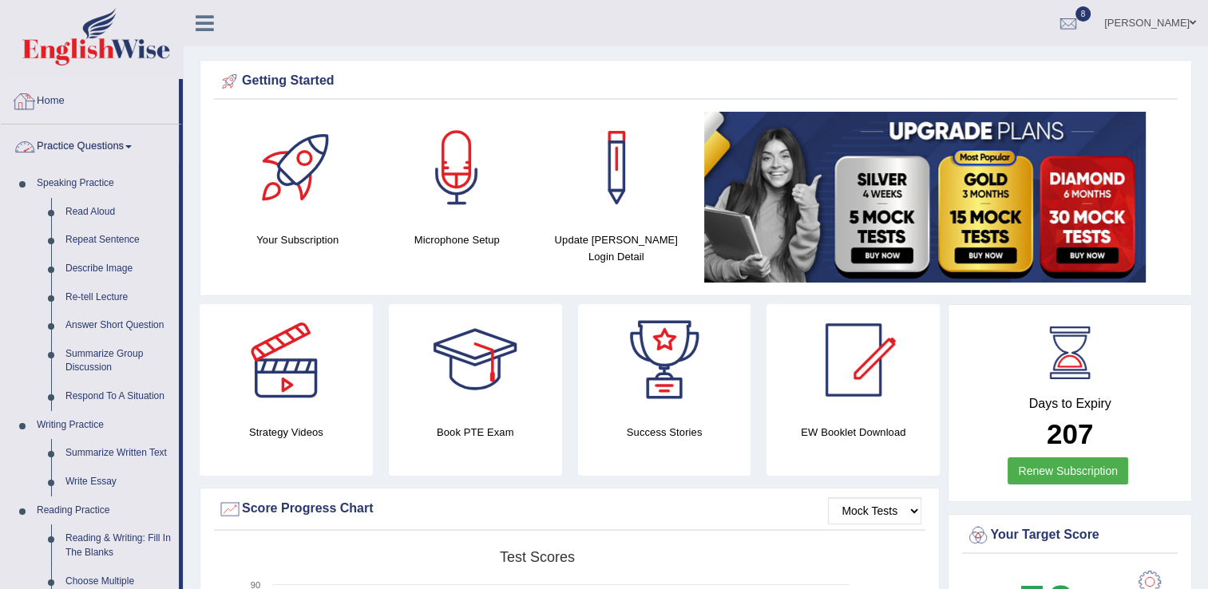
click at [80, 139] on link "Practice Questions" at bounding box center [90, 145] width 178 height 40
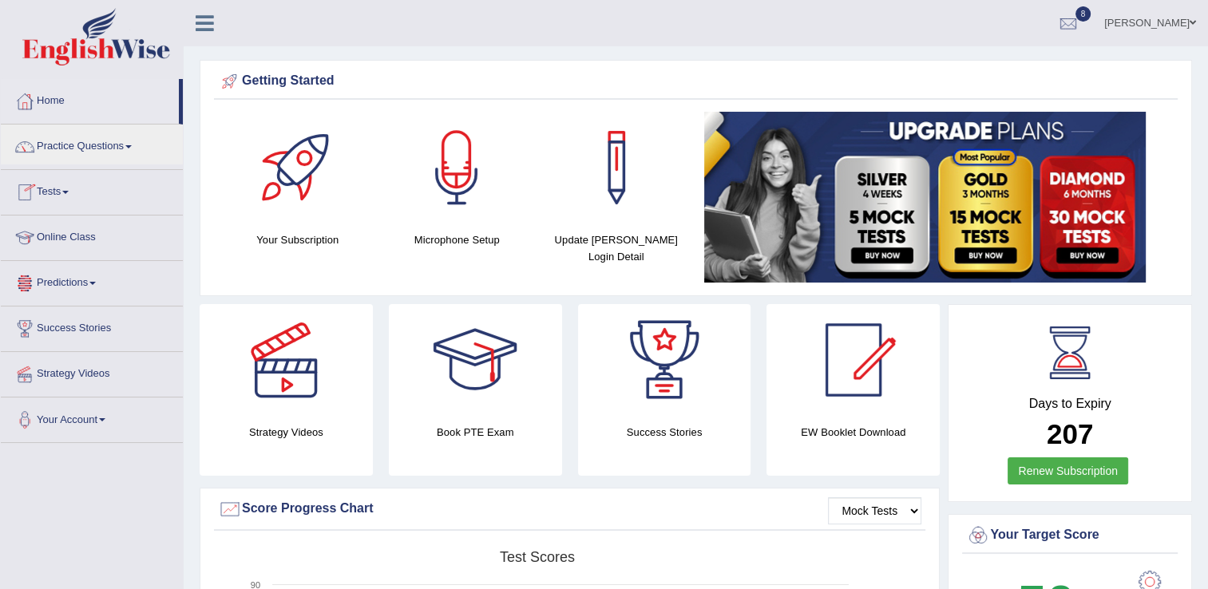
click at [63, 196] on link "Tests" at bounding box center [92, 190] width 182 height 40
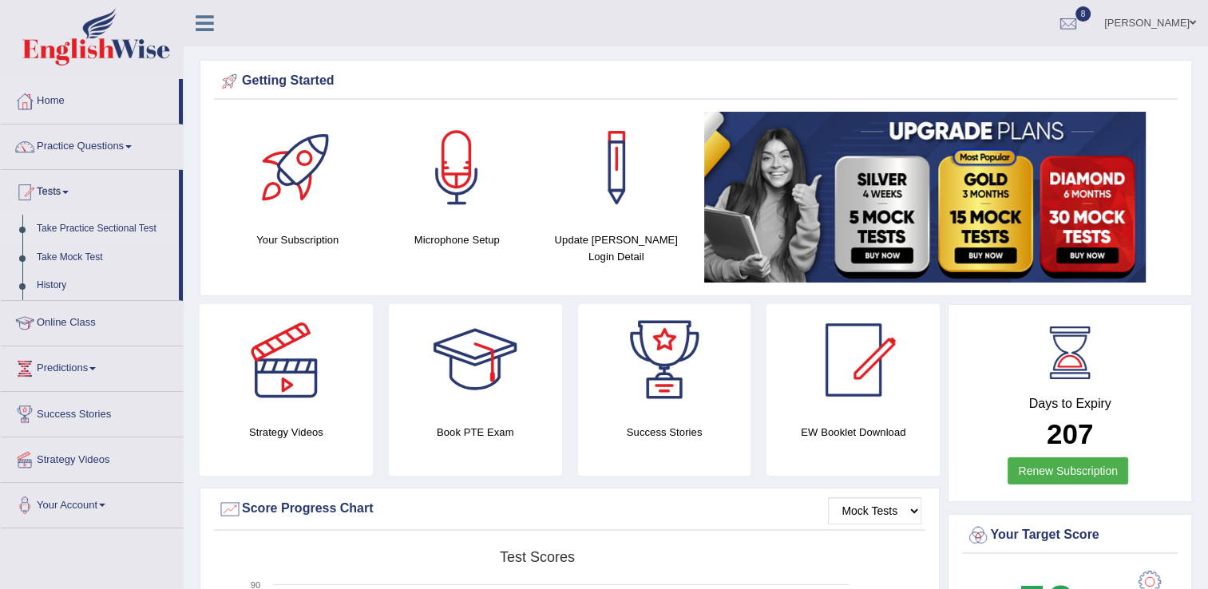
click at [97, 231] on link "Take Practice Sectional Test" at bounding box center [104, 229] width 149 height 29
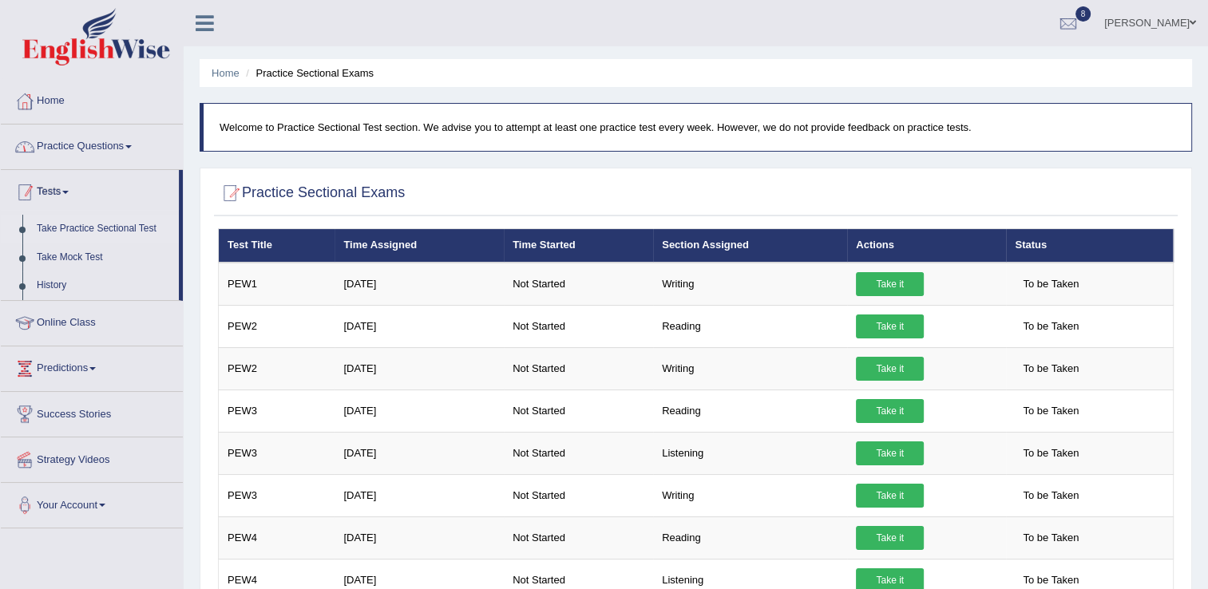
scroll to position [32, 0]
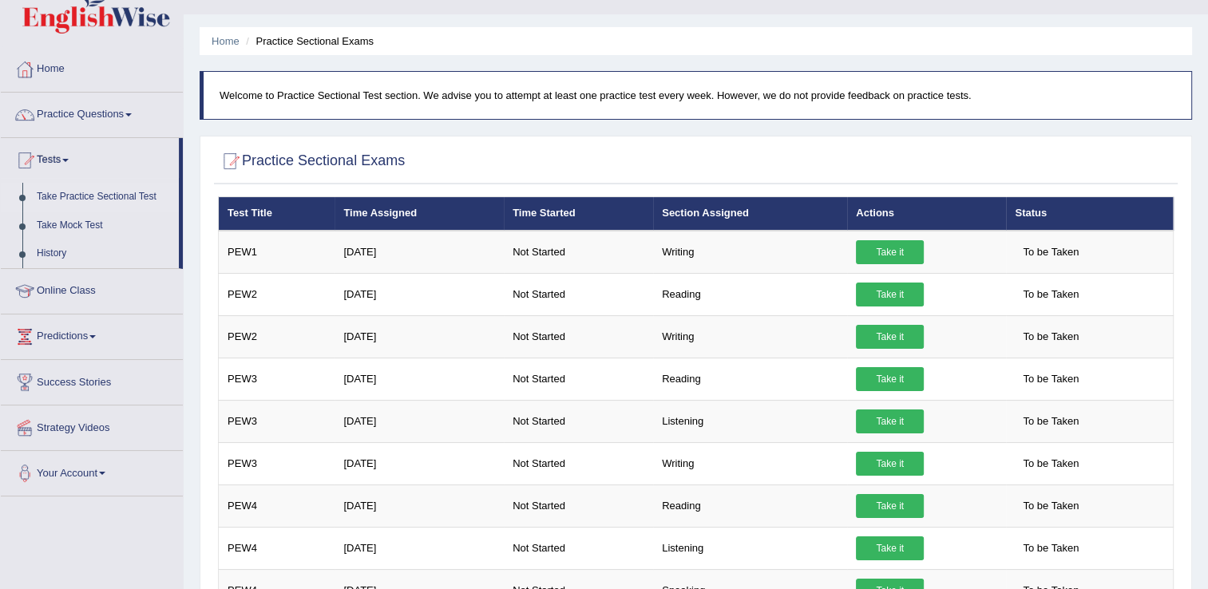
click at [301, 40] on li "Practice Sectional Exams" at bounding box center [308, 41] width 132 height 15
click at [49, 257] on link "History" at bounding box center [104, 254] width 149 height 29
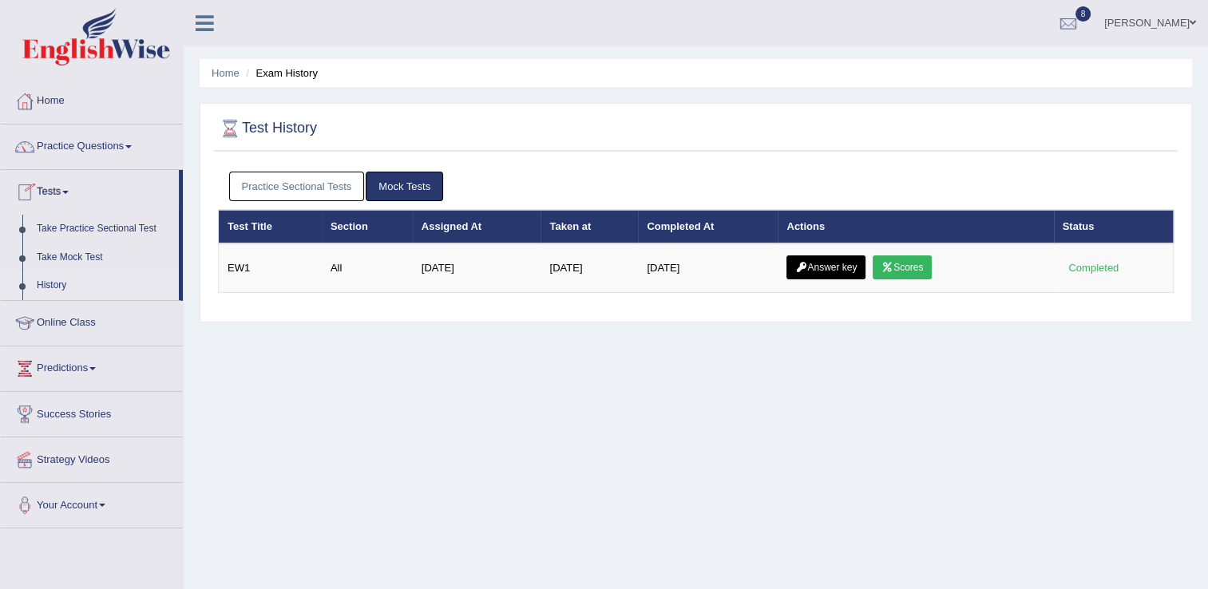
click at [313, 189] on link "Practice Sectional Tests" at bounding box center [297, 187] width 136 height 30
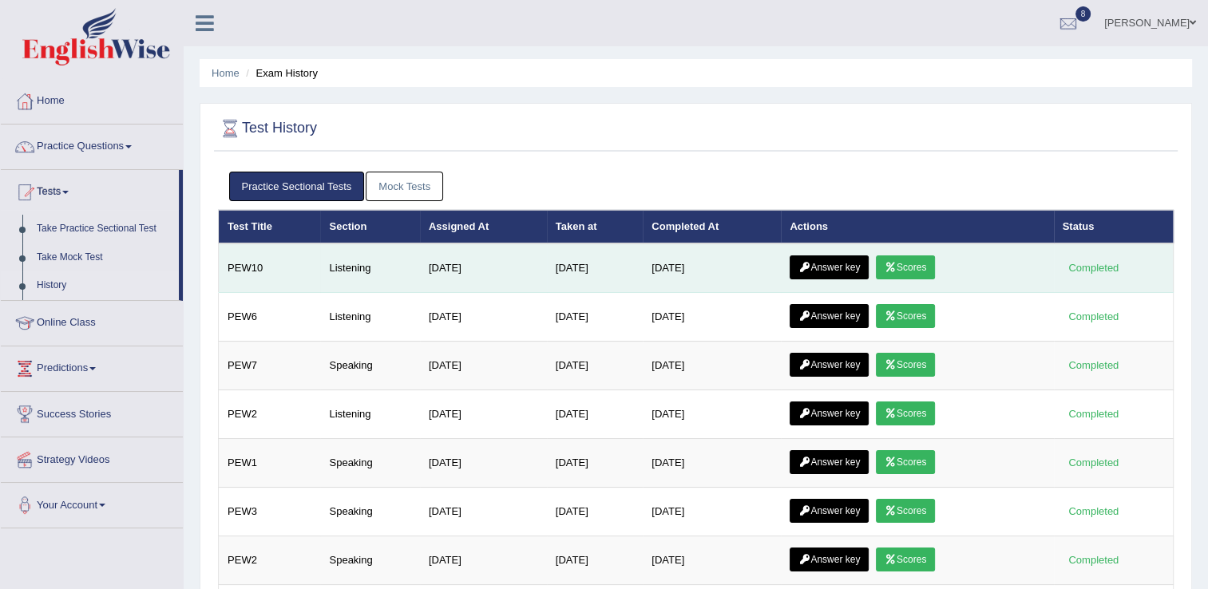
click at [891, 263] on icon at bounding box center [891, 268] width 12 height 10
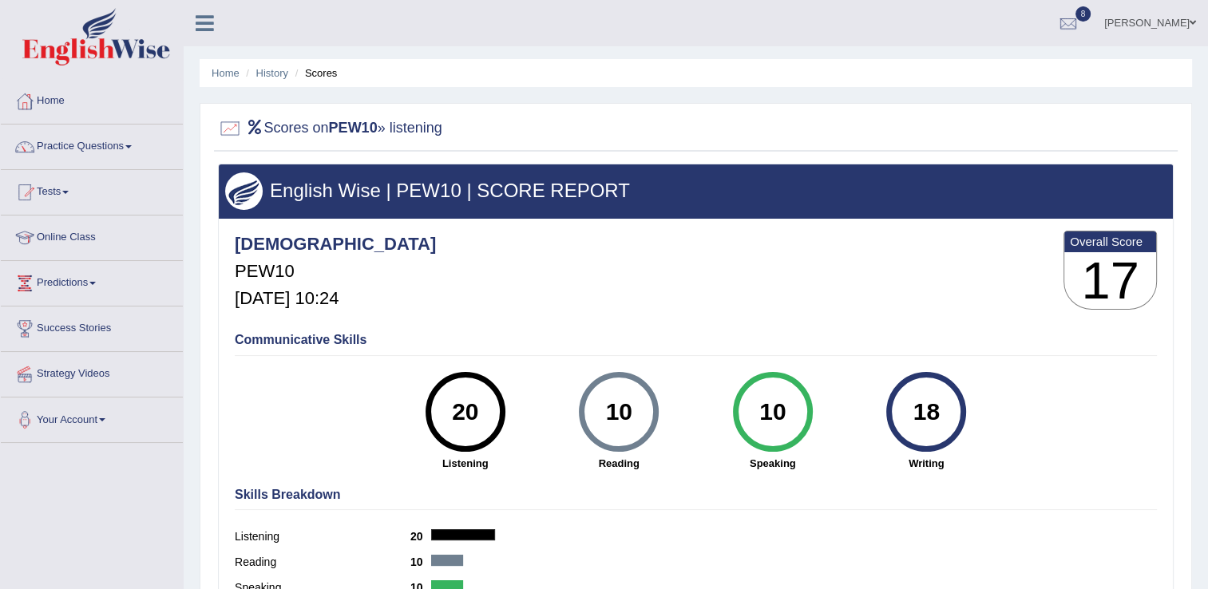
click at [579, 506] on div "Skills Breakdown Listening 20 Reading 10 Speaking 10 Writing 18" at bounding box center [696, 556] width 930 height 153
click at [262, 72] on link "History" at bounding box center [272, 73] width 32 height 12
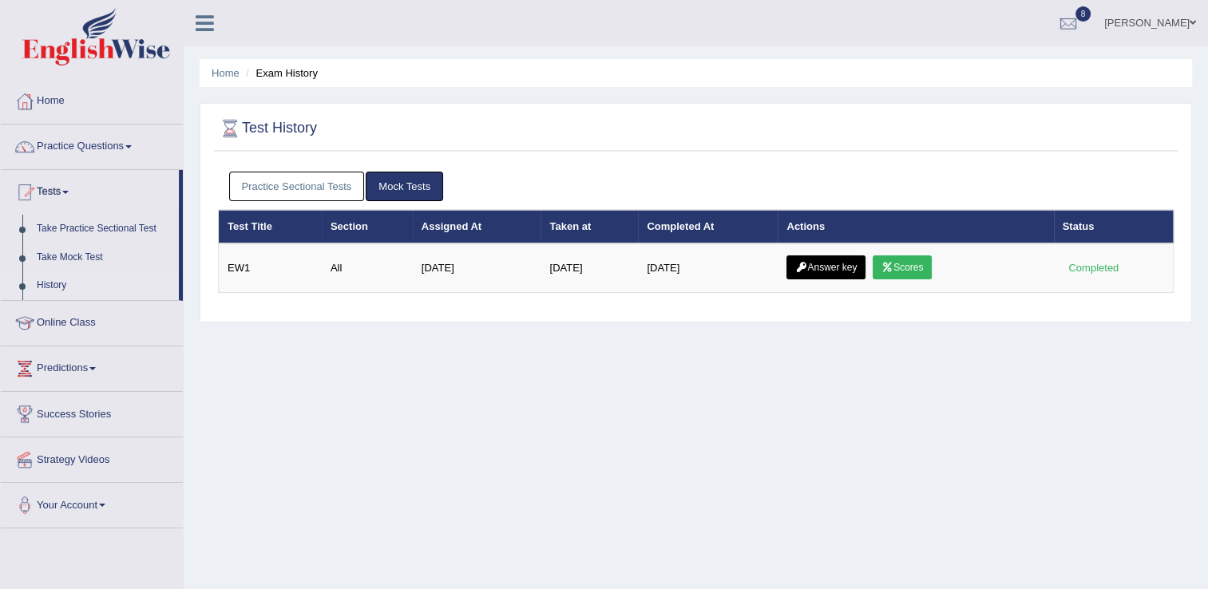
click at [303, 184] on link "Practice Sectional Tests" at bounding box center [297, 187] width 136 height 30
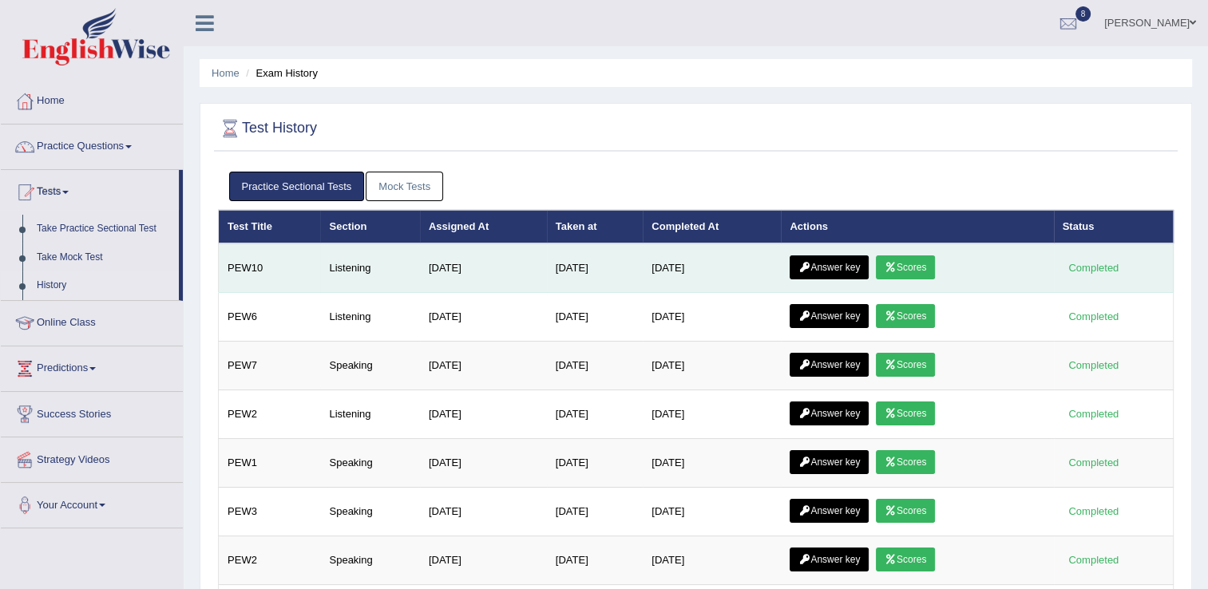
click at [826, 262] on link "Answer key" at bounding box center [829, 268] width 79 height 24
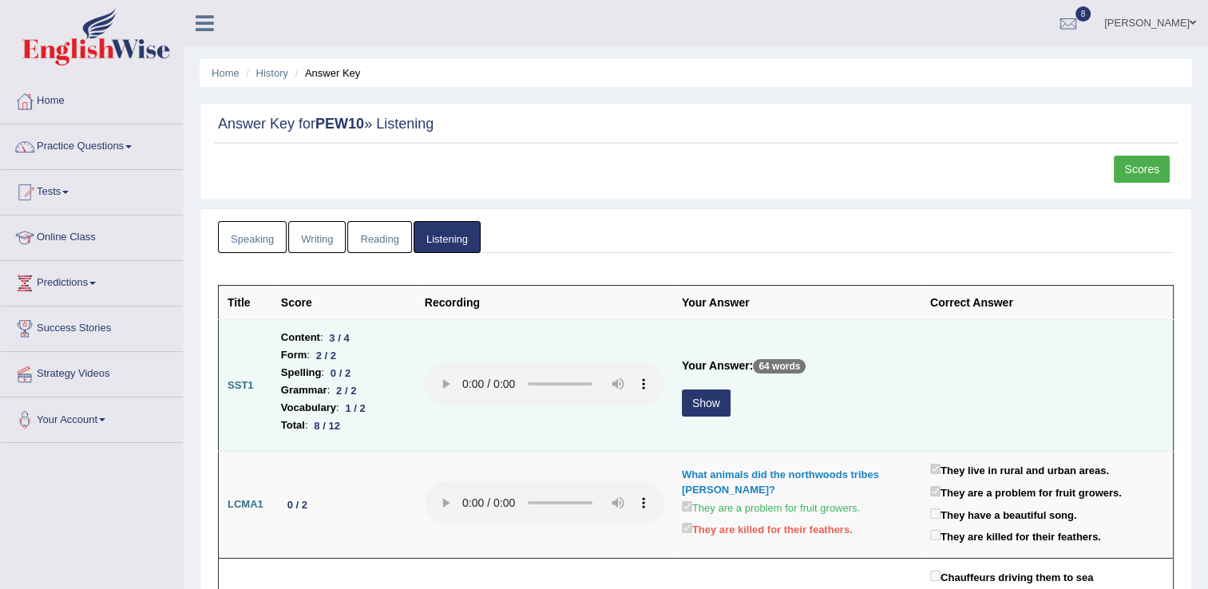
click at [700, 409] on button "Show" at bounding box center [706, 403] width 49 height 27
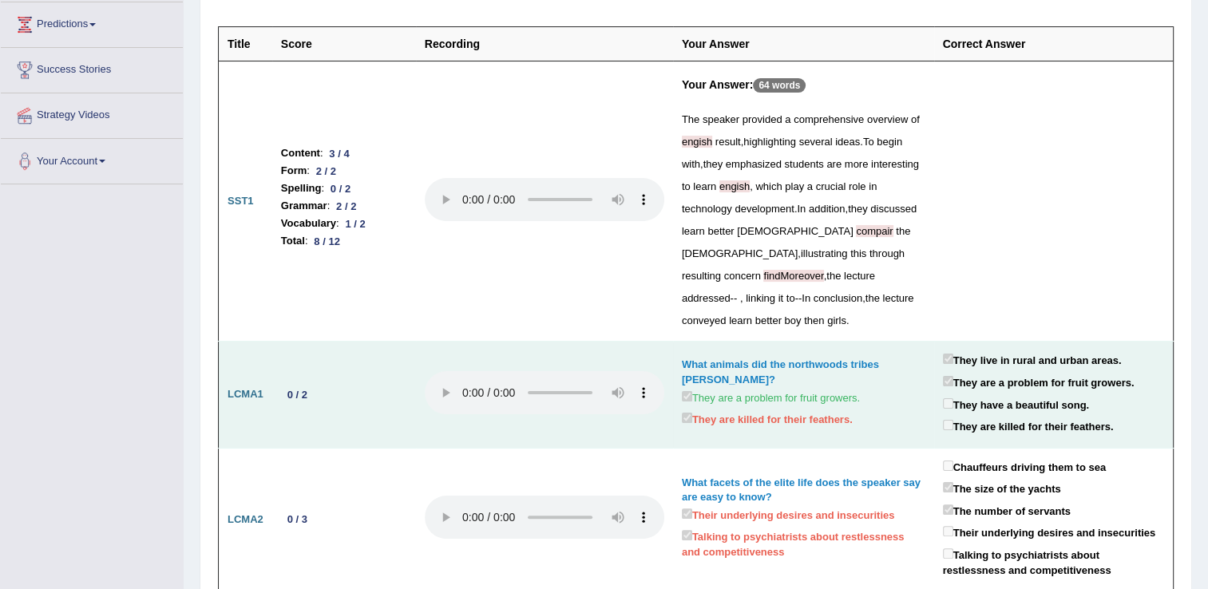
scroll to position [287, 0]
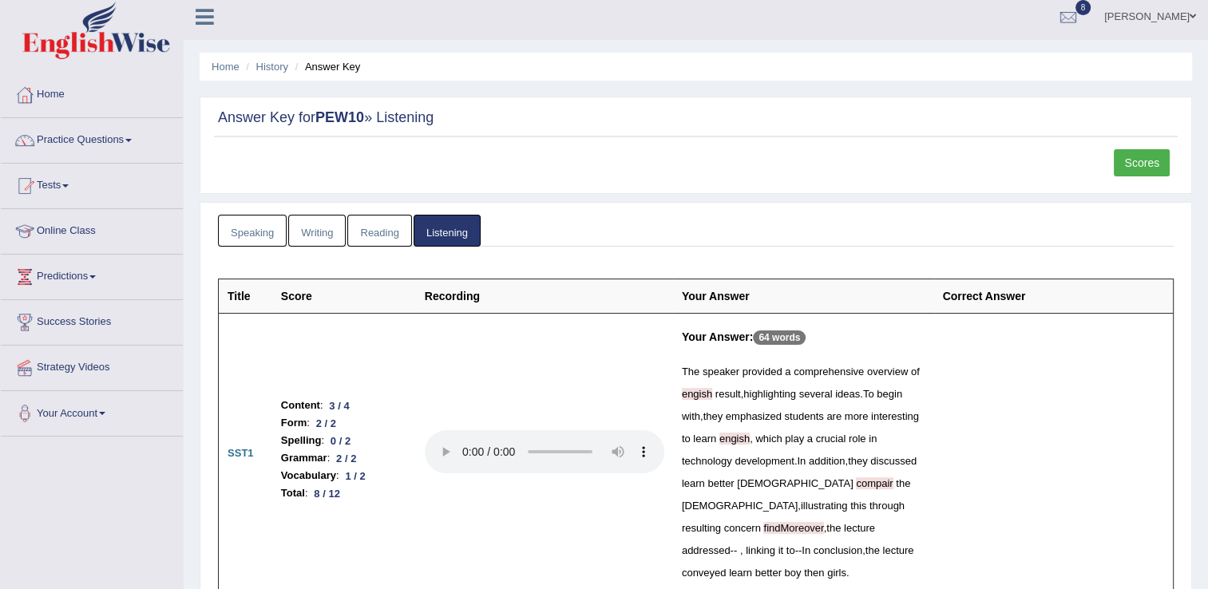
scroll to position [0, 0]
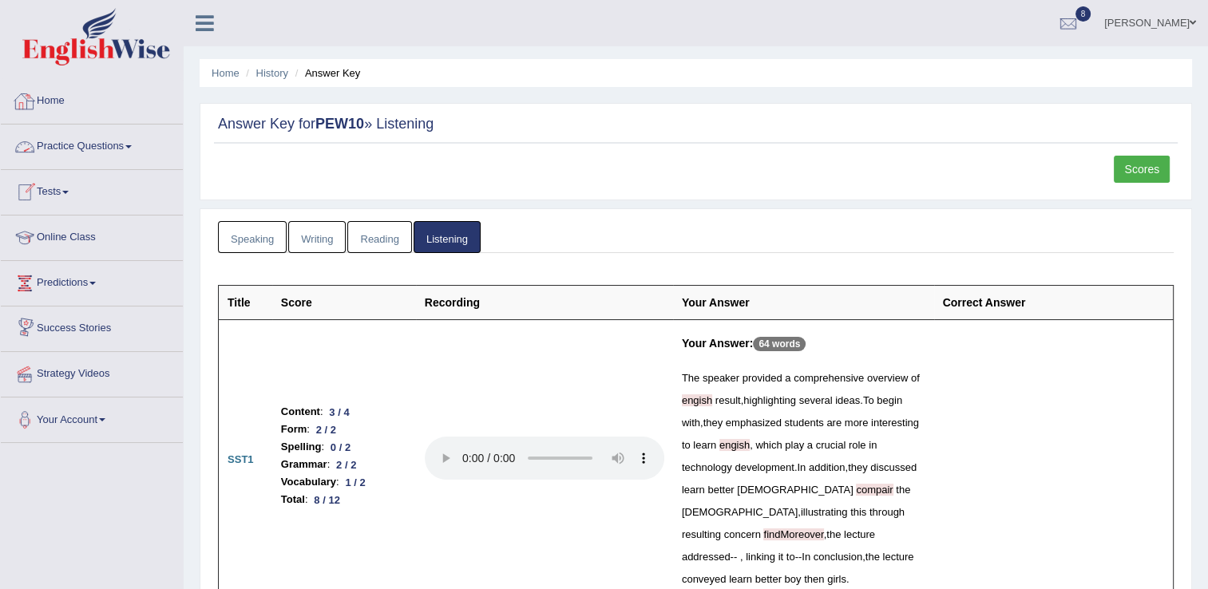
click at [109, 158] on link "Practice Questions" at bounding box center [92, 145] width 182 height 40
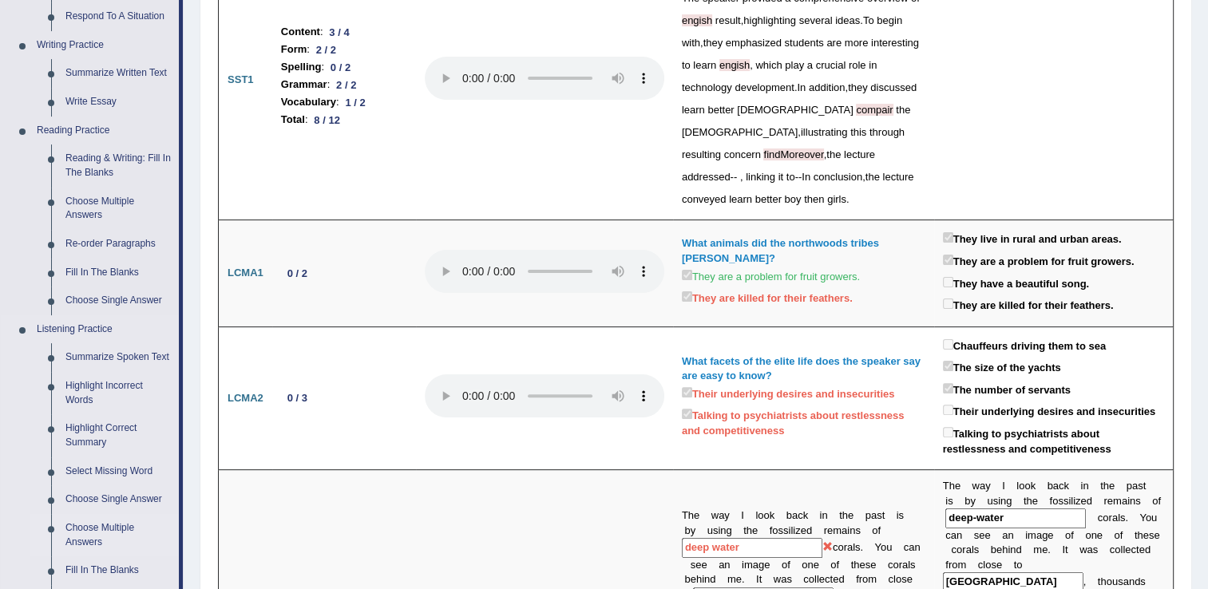
scroll to position [383, 0]
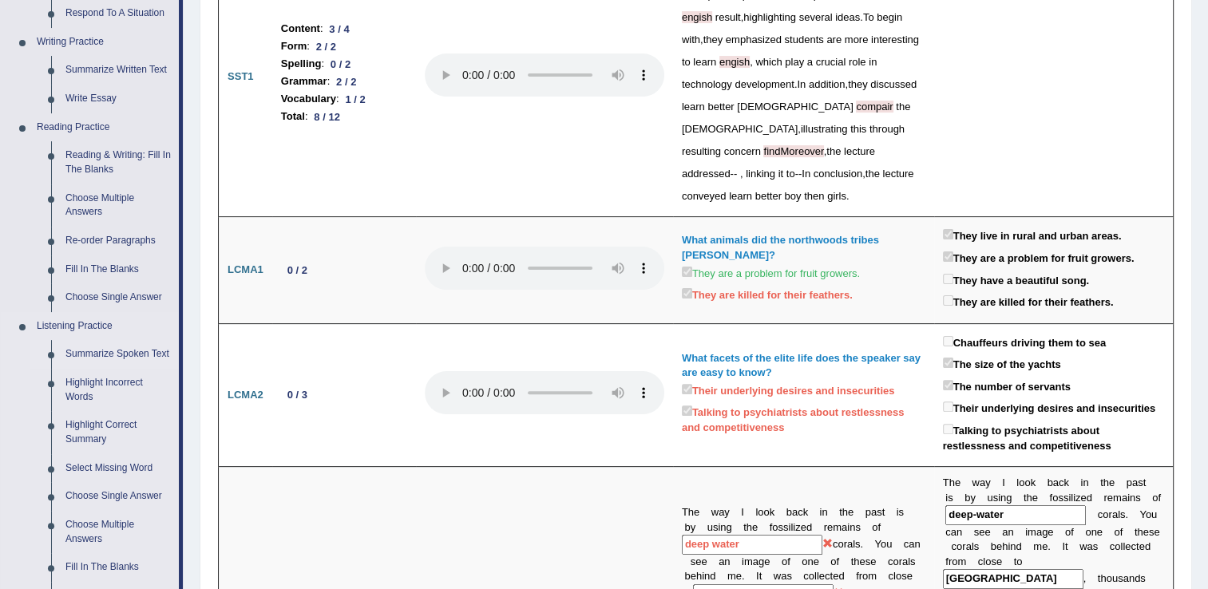
click at [125, 362] on link "Summarize Spoken Text" at bounding box center [118, 354] width 121 height 29
click at [125, 452] on link "Select Missing Word" at bounding box center [118, 466] width 121 height 29
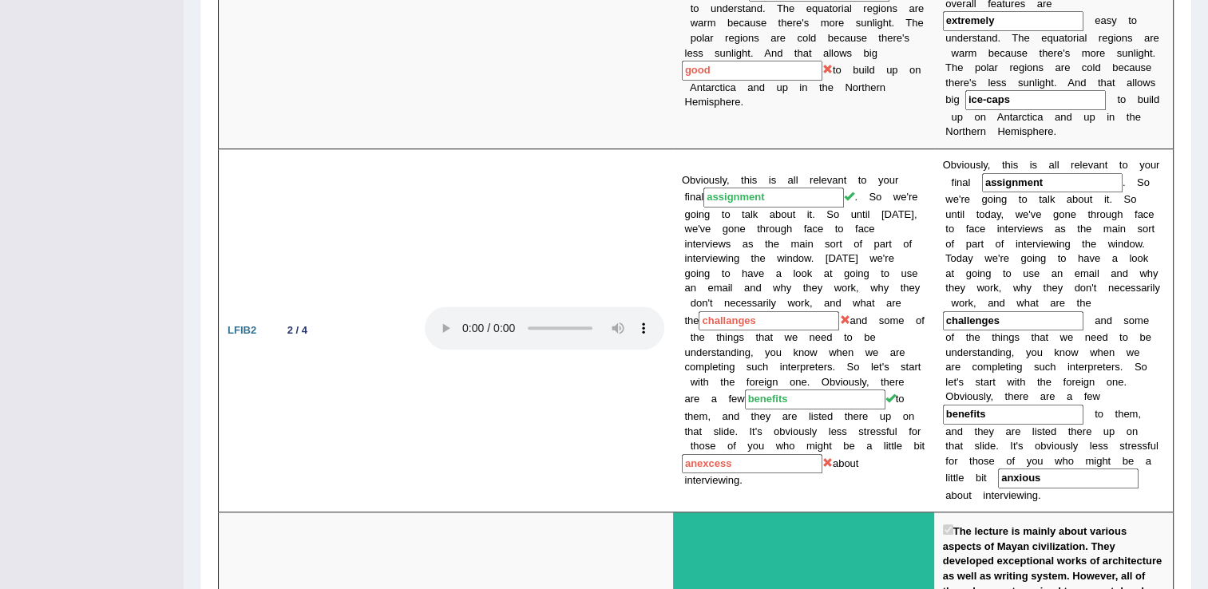
scroll to position [663, 0]
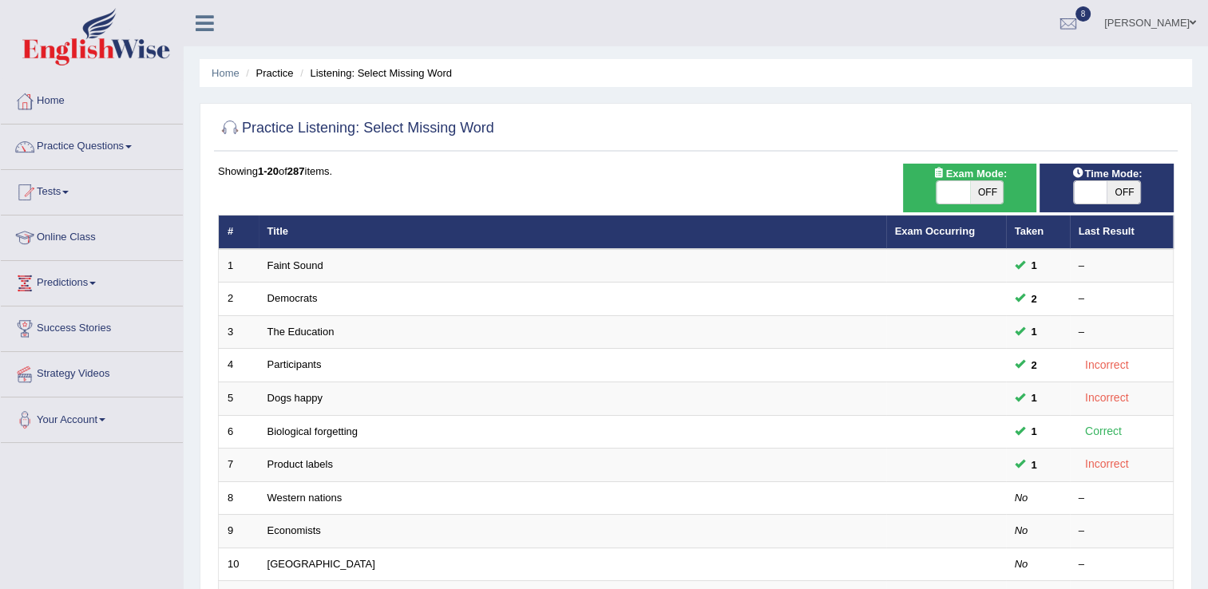
scroll to position [32, 0]
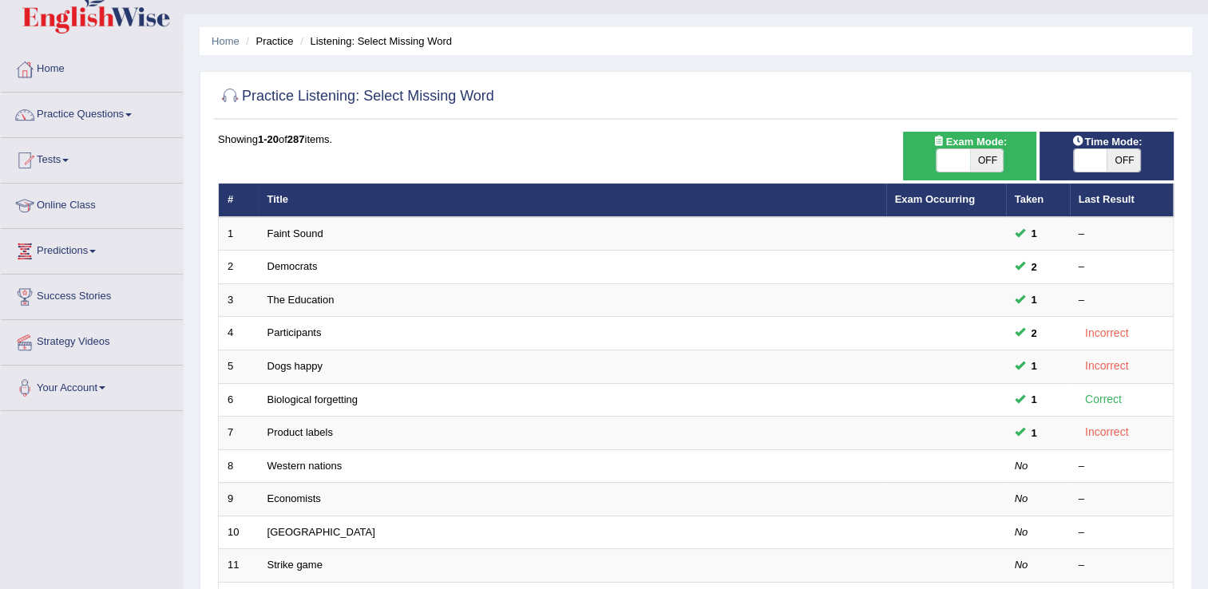
click at [961, 165] on span at bounding box center [954, 160] width 34 height 22
checkbox input "true"
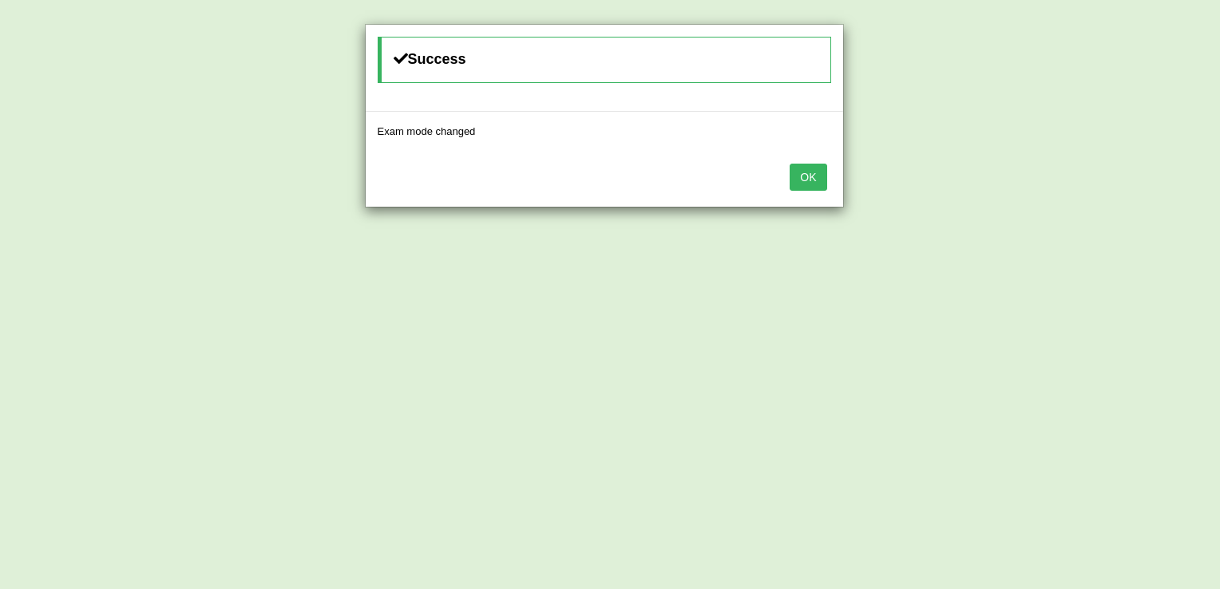
click at [810, 168] on button "OK" at bounding box center [808, 177] width 37 height 27
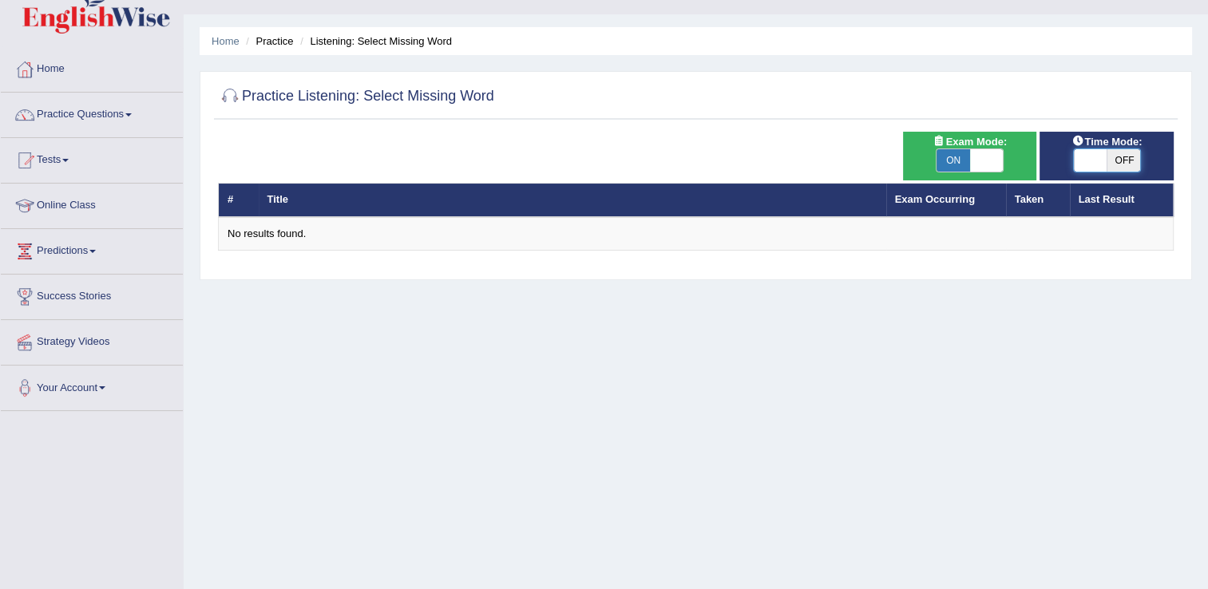
click at [1093, 153] on span at bounding box center [1091, 160] width 34 height 22
checkbox input "true"
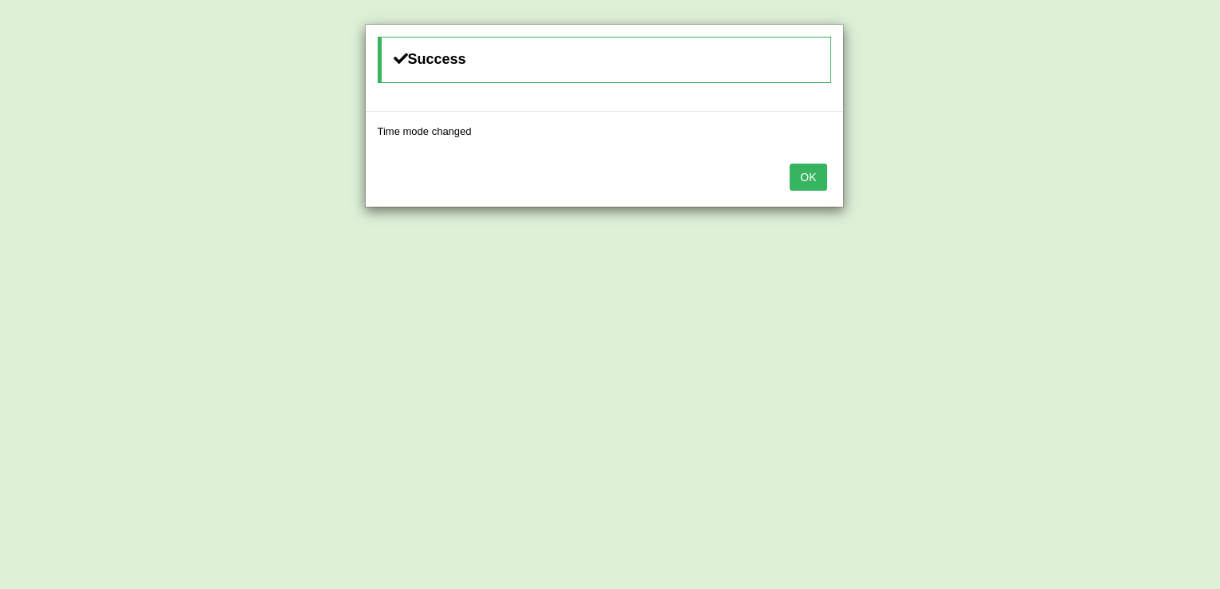
click at [799, 178] on button "OK" at bounding box center [808, 177] width 37 height 27
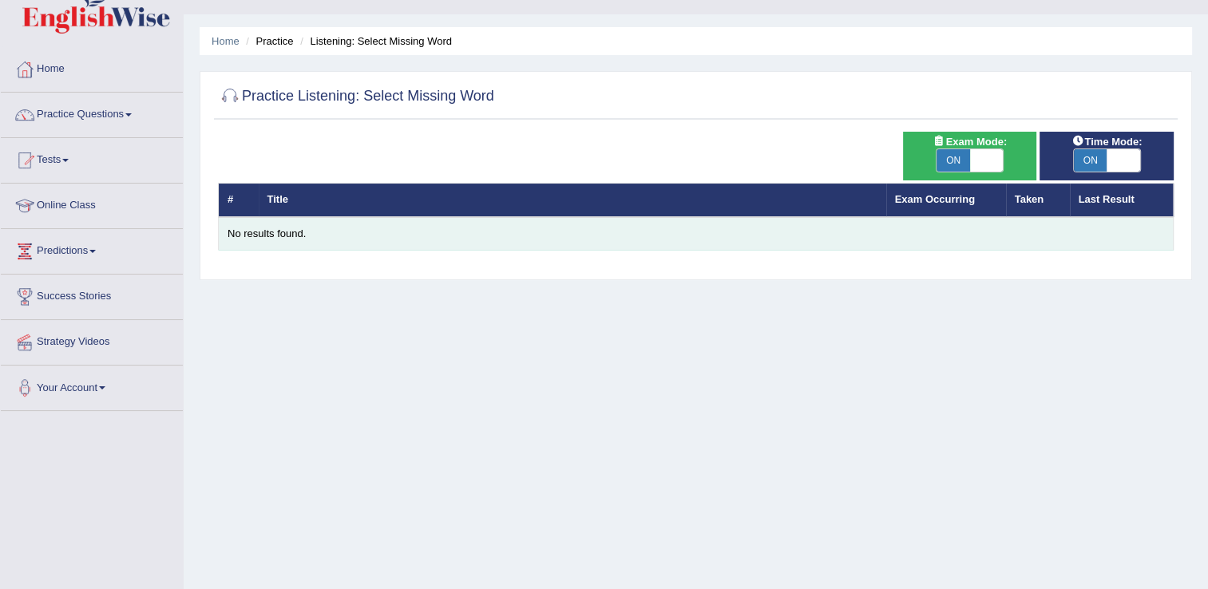
click at [268, 228] on div "No results found." at bounding box center [696, 234] width 937 height 15
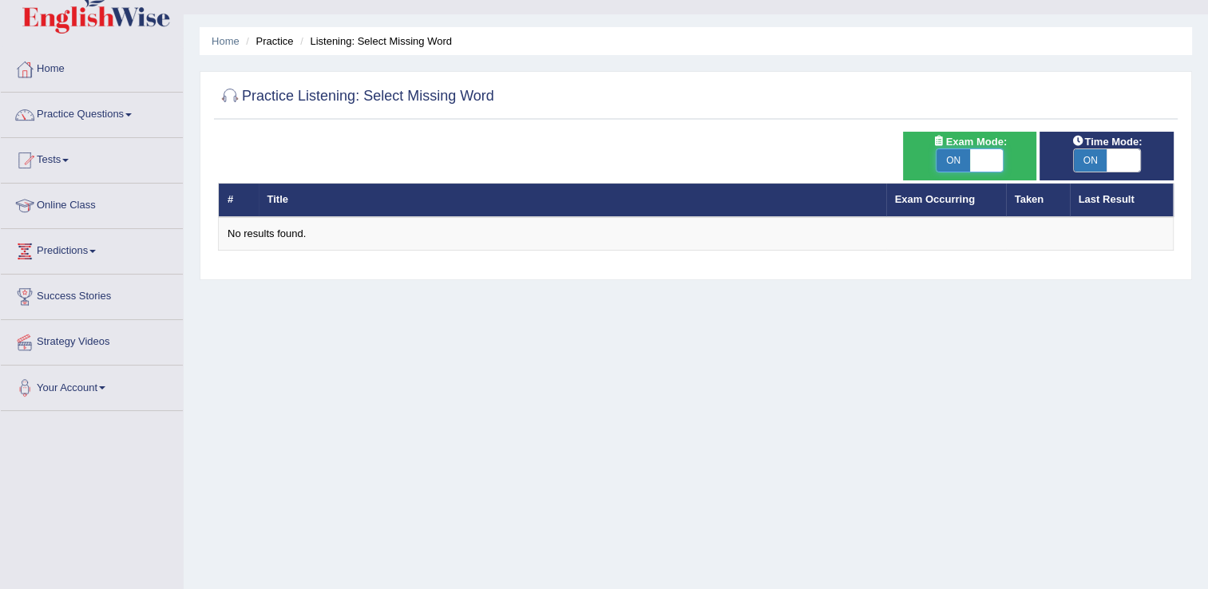
click at [981, 160] on span at bounding box center [987, 160] width 34 height 22
checkbox input "false"
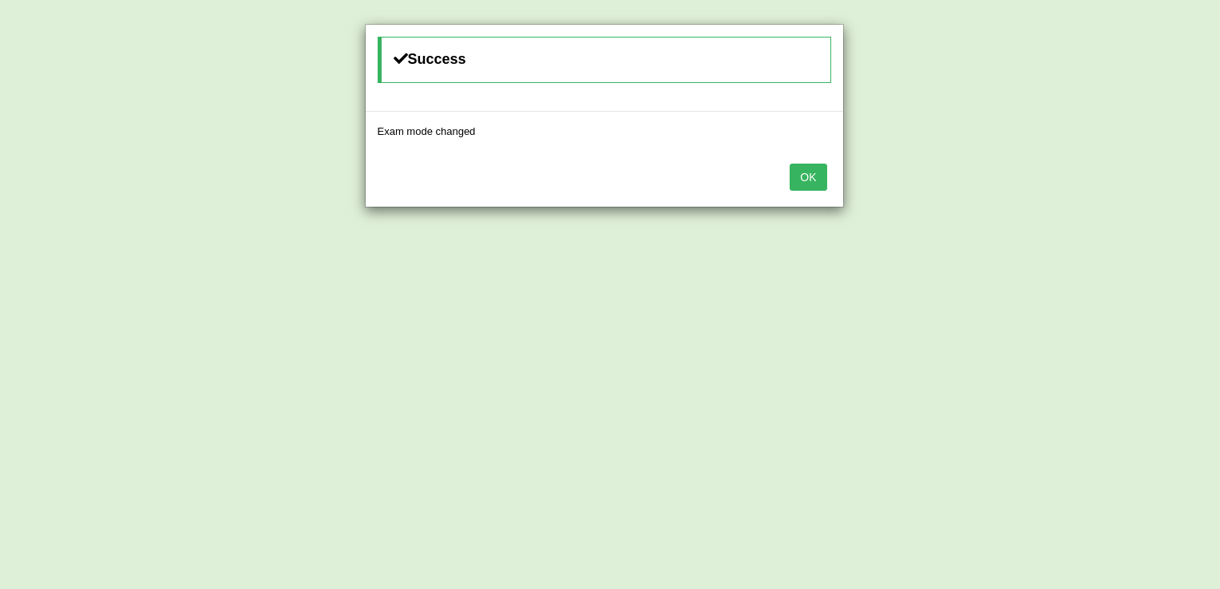
click at [809, 176] on button "OK" at bounding box center [808, 177] width 37 height 27
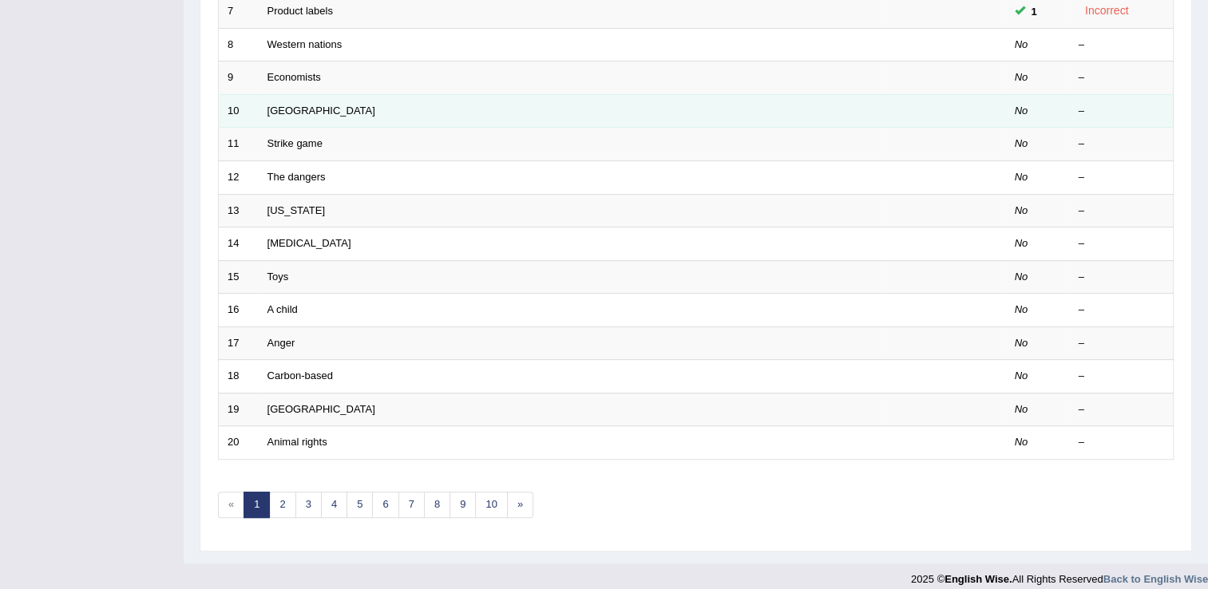
scroll to position [463, 0]
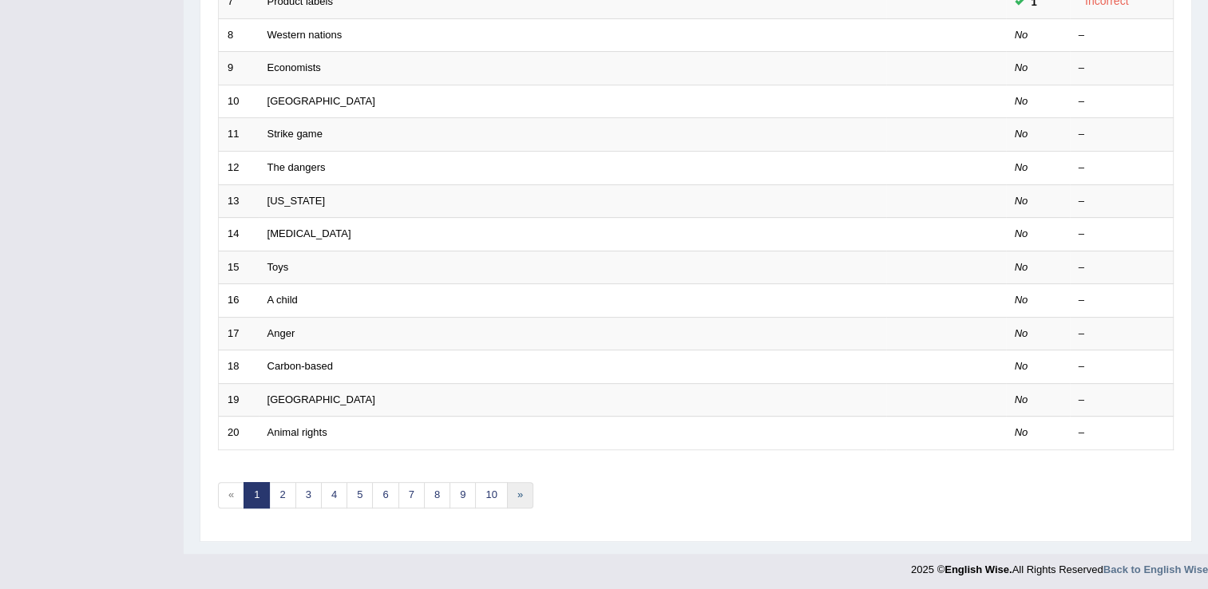
click at [512, 495] on link "»" at bounding box center [520, 495] width 26 height 26
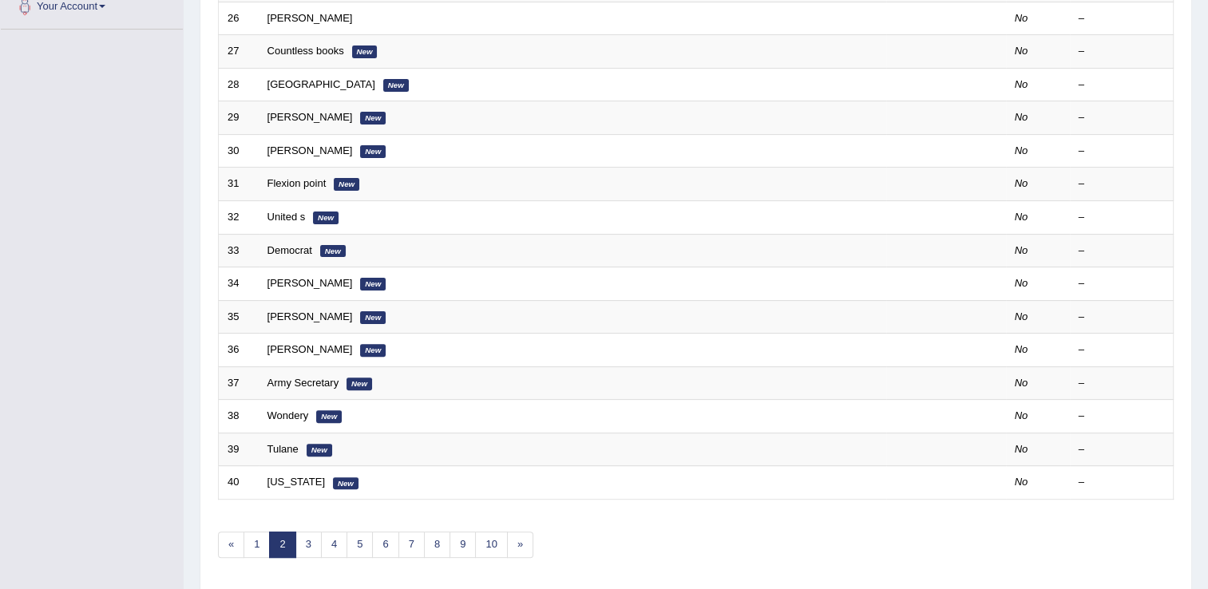
scroll to position [415, 0]
click at [507, 532] on link "»" at bounding box center [520, 543] width 26 height 26
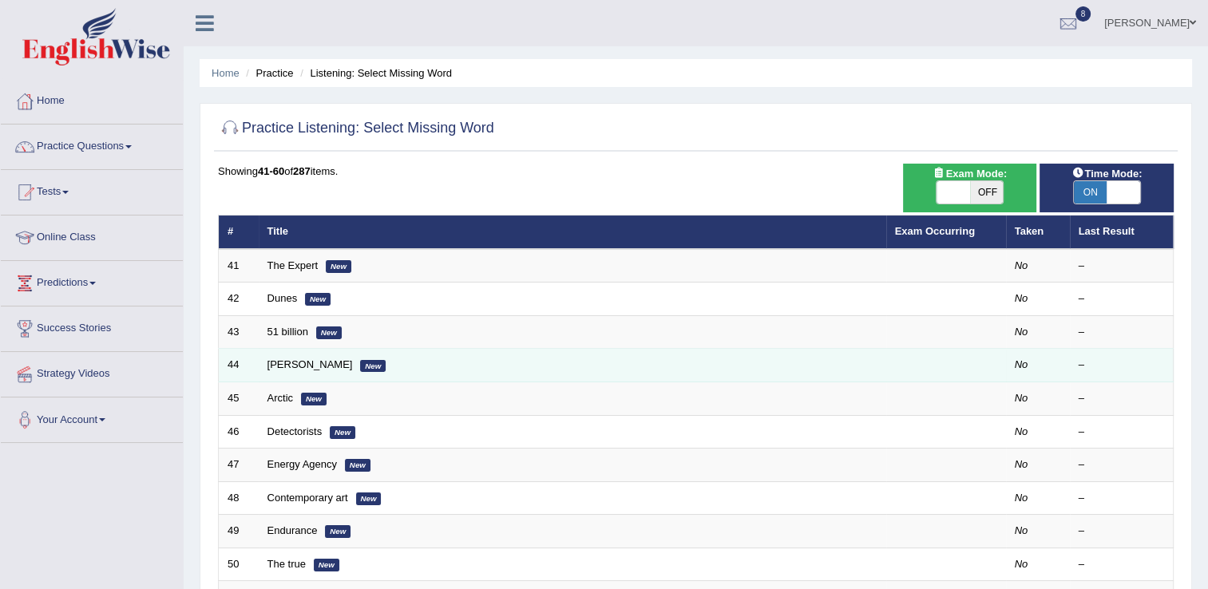
click at [295, 359] on td "Stark New" at bounding box center [573, 366] width 628 height 34
click at [360, 362] on em "New" at bounding box center [373, 366] width 26 height 13
click at [271, 365] on link "[PERSON_NAME]" at bounding box center [309, 365] width 85 height 12
click at [271, 365] on link "Stark" at bounding box center [309, 365] width 85 height 12
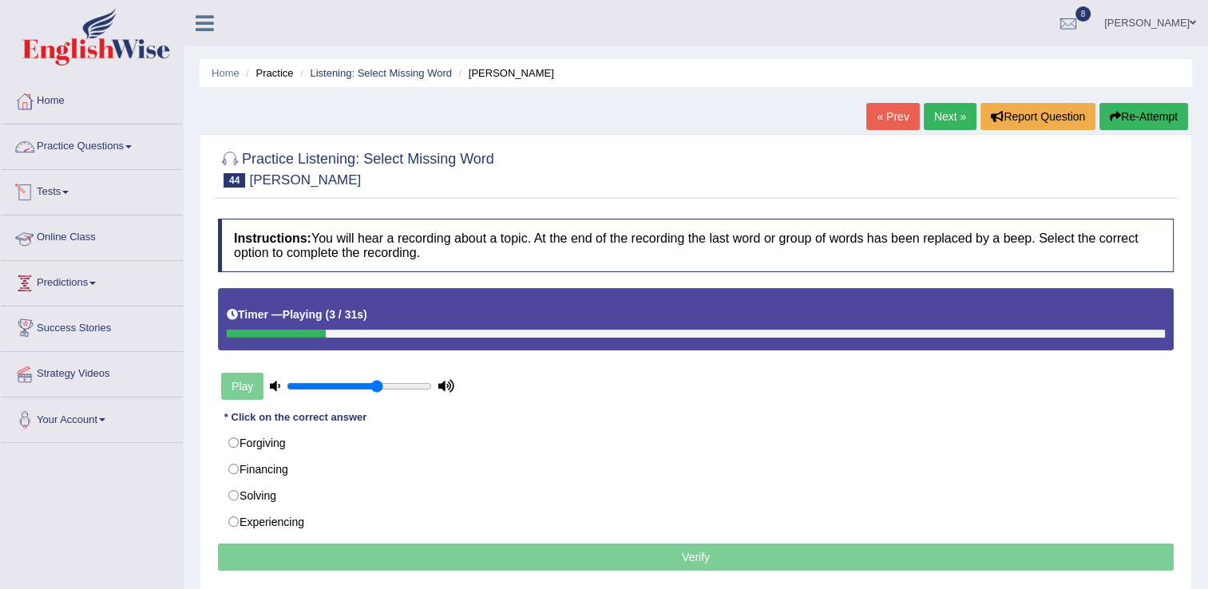
click at [83, 160] on link "Practice Questions" at bounding box center [92, 145] width 182 height 40
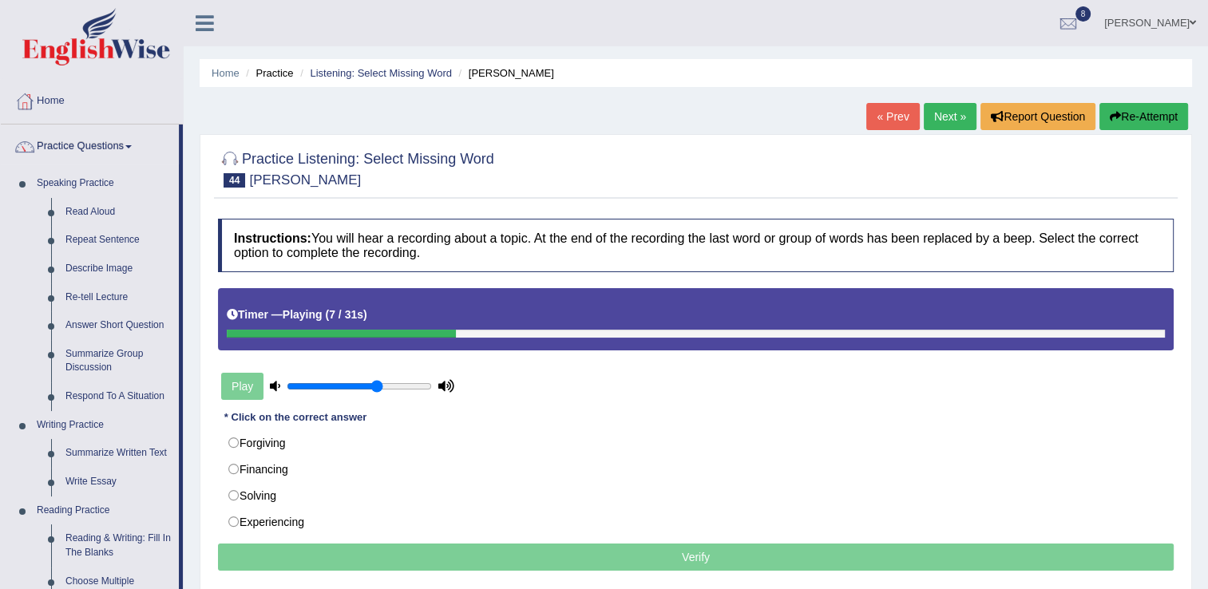
click at [978, 427] on div "Instructions: You will hear a recording about a topic. At the end of the record…" at bounding box center [696, 397] width 964 height 373
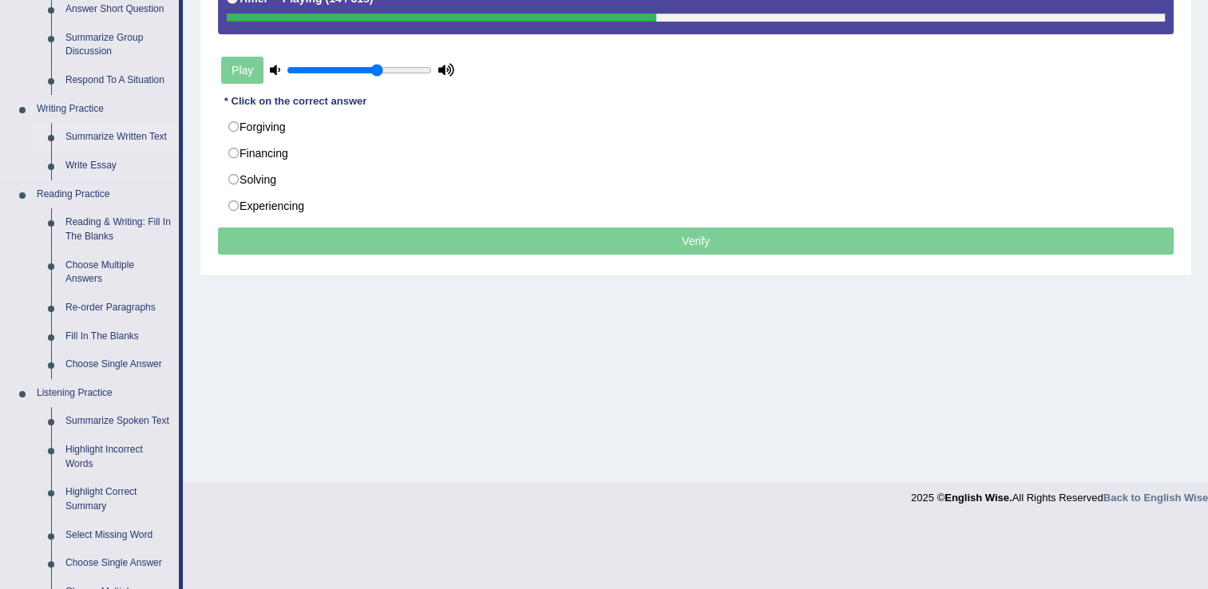
scroll to position [319, 0]
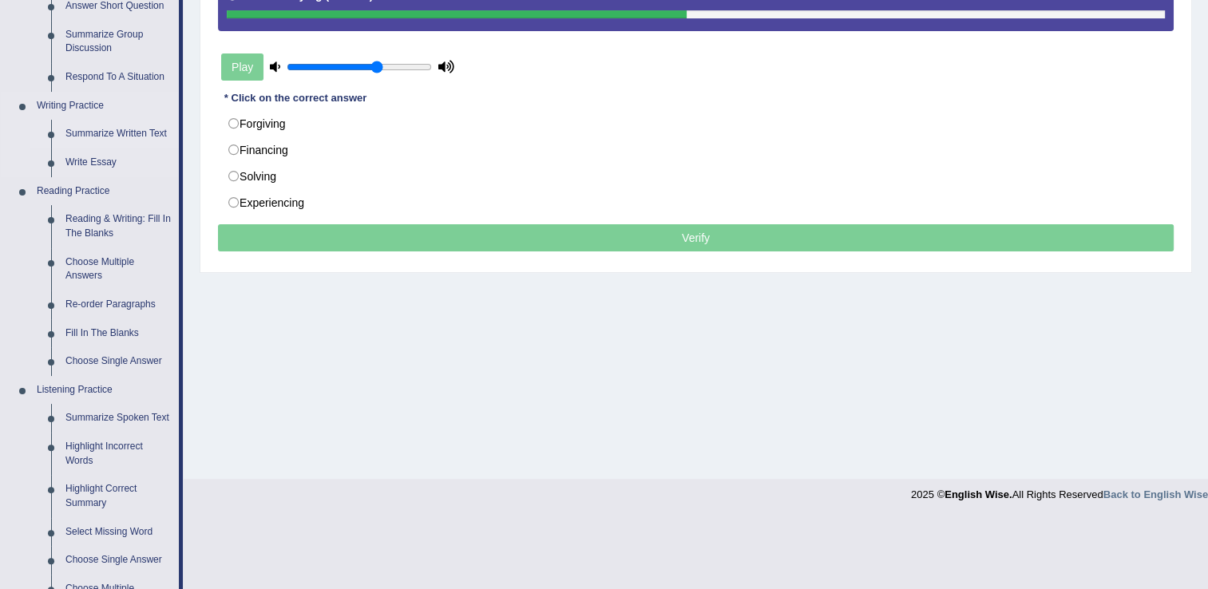
click at [153, 417] on link "Summarize Spoken Text" at bounding box center [118, 418] width 121 height 29
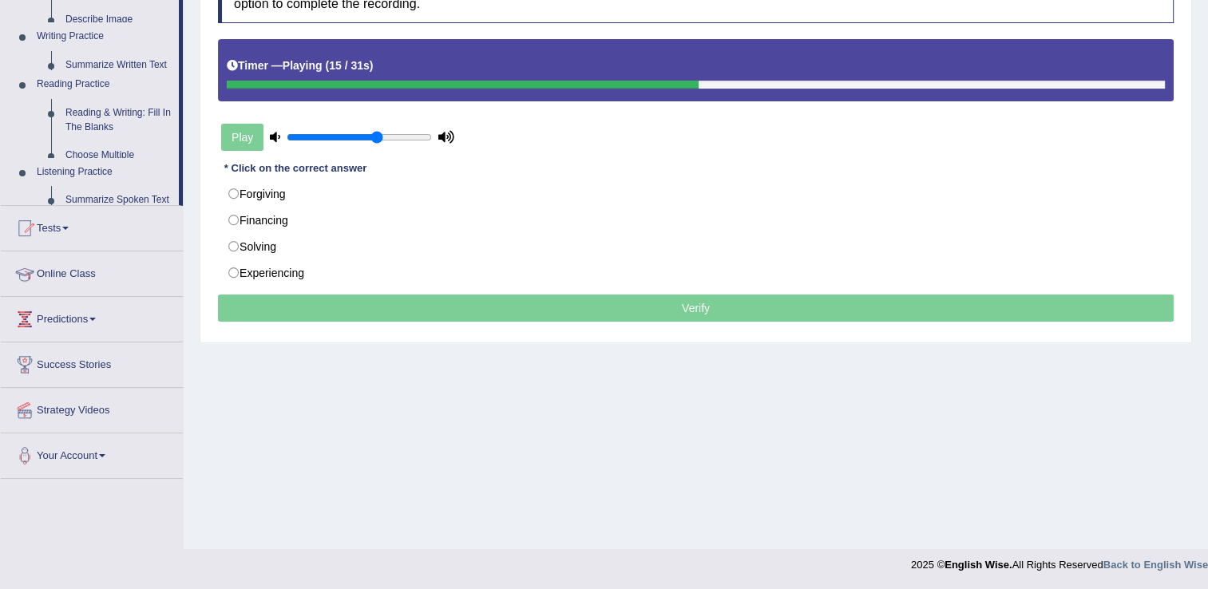
click at [153, 417] on div "Toggle navigation Home Practice Questions Speaking Practice Read Aloud Repeat S…" at bounding box center [604, 166] width 1208 height 830
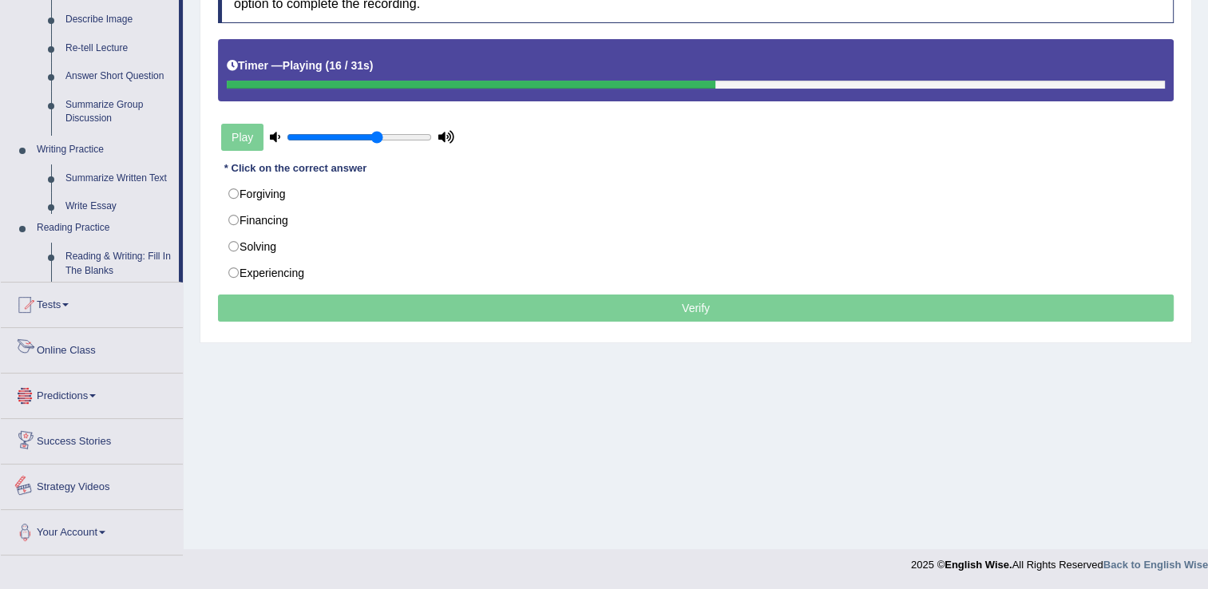
scroll to position [691, 0]
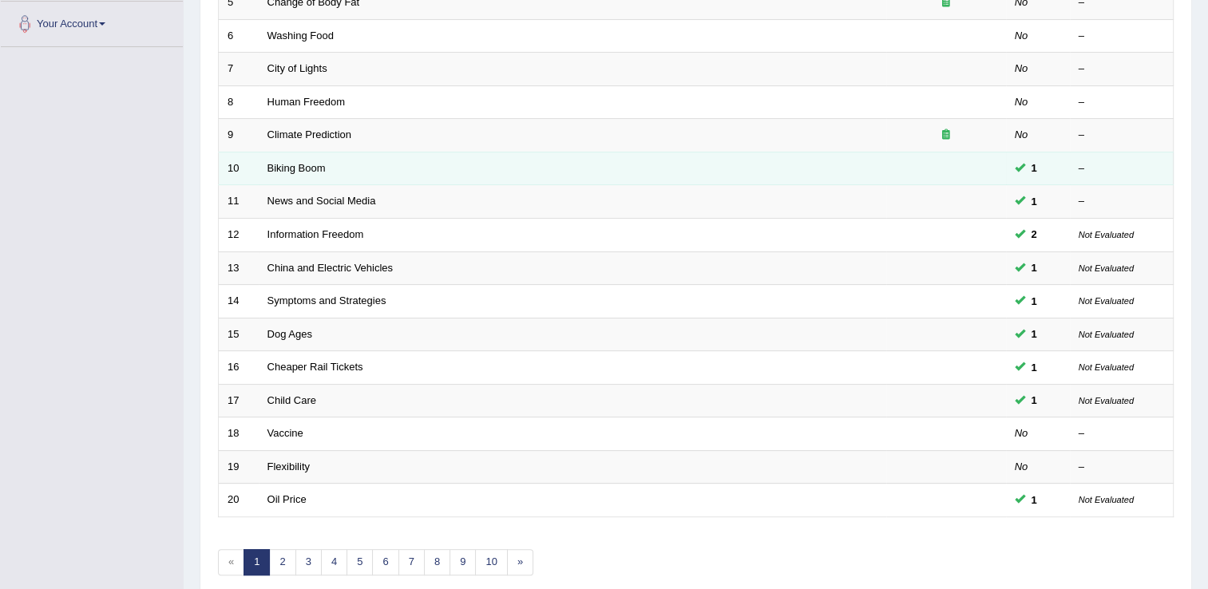
scroll to position [463, 0]
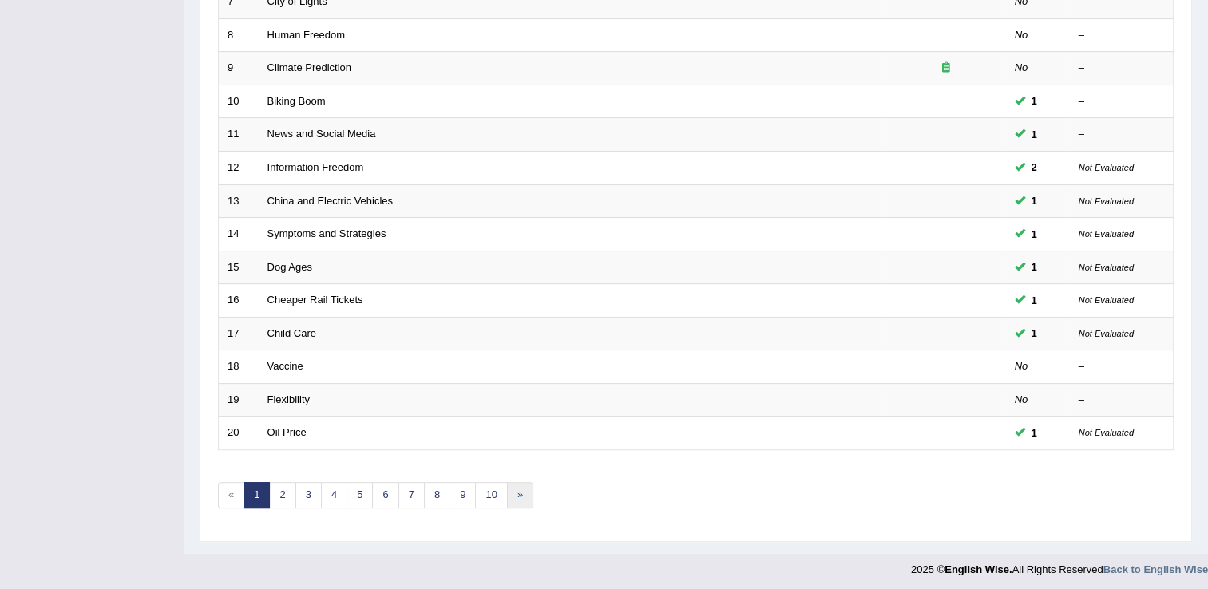
click at [508, 497] on link "»" at bounding box center [520, 495] width 26 height 26
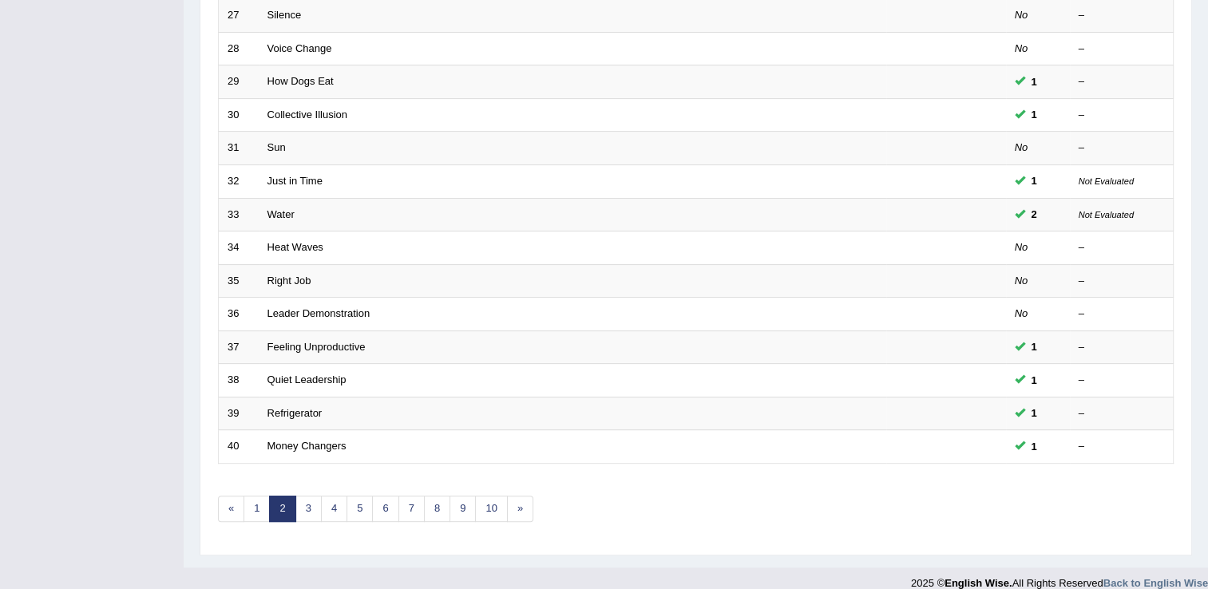
scroll to position [463, 0]
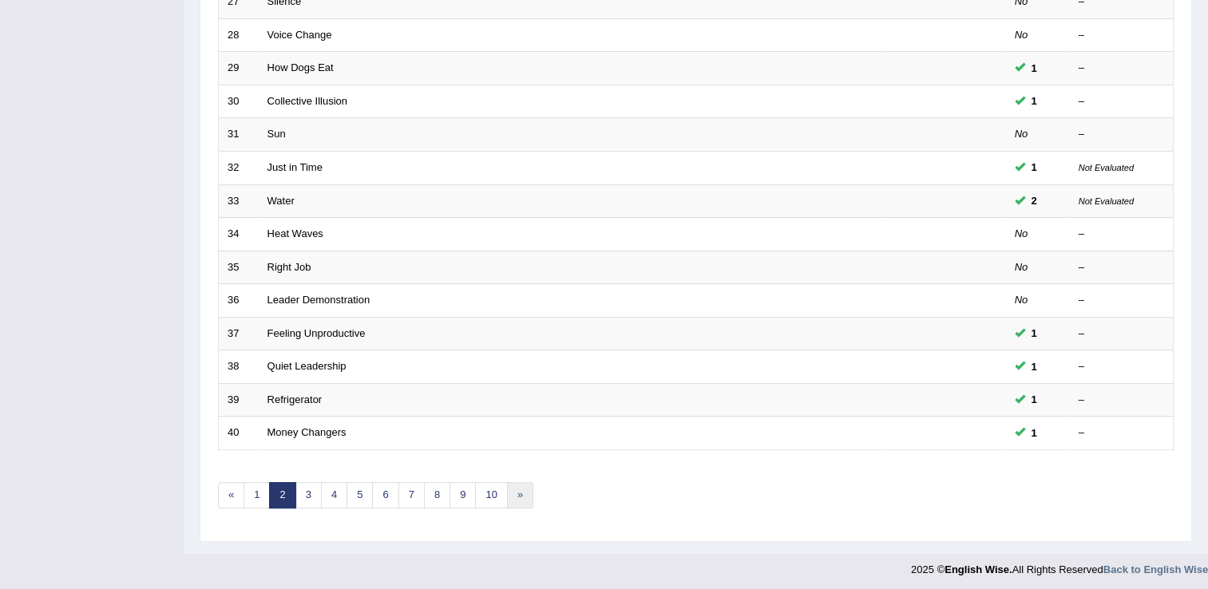
click at [514, 493] on link "»" at bounding box center [520, 495] width 26 height 26
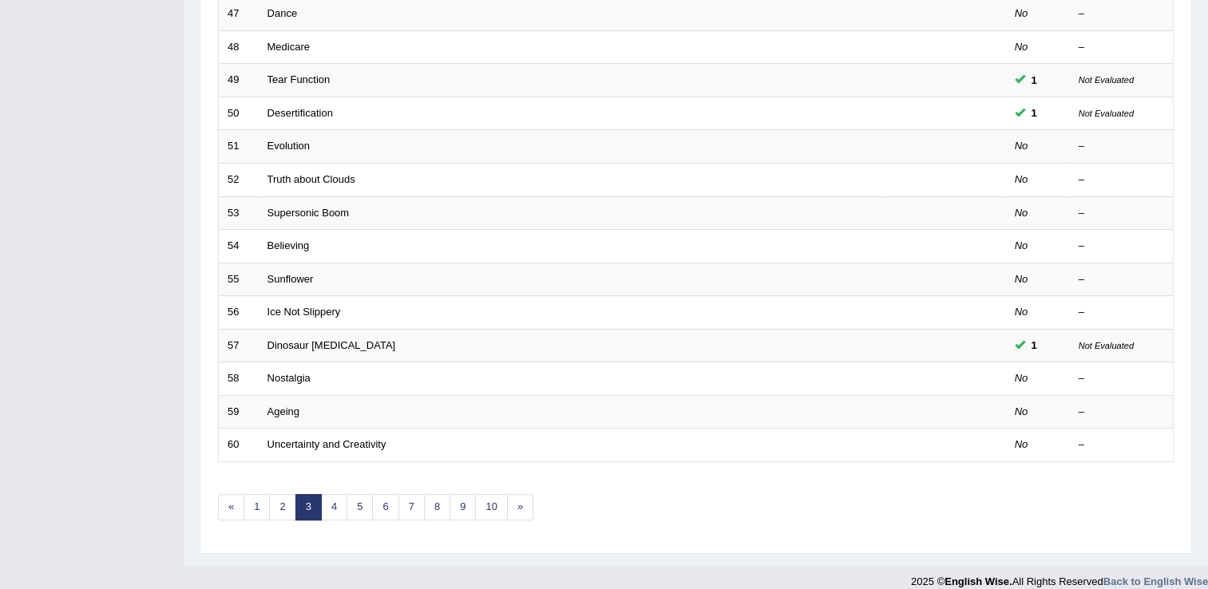
scroll to position [463, 0]
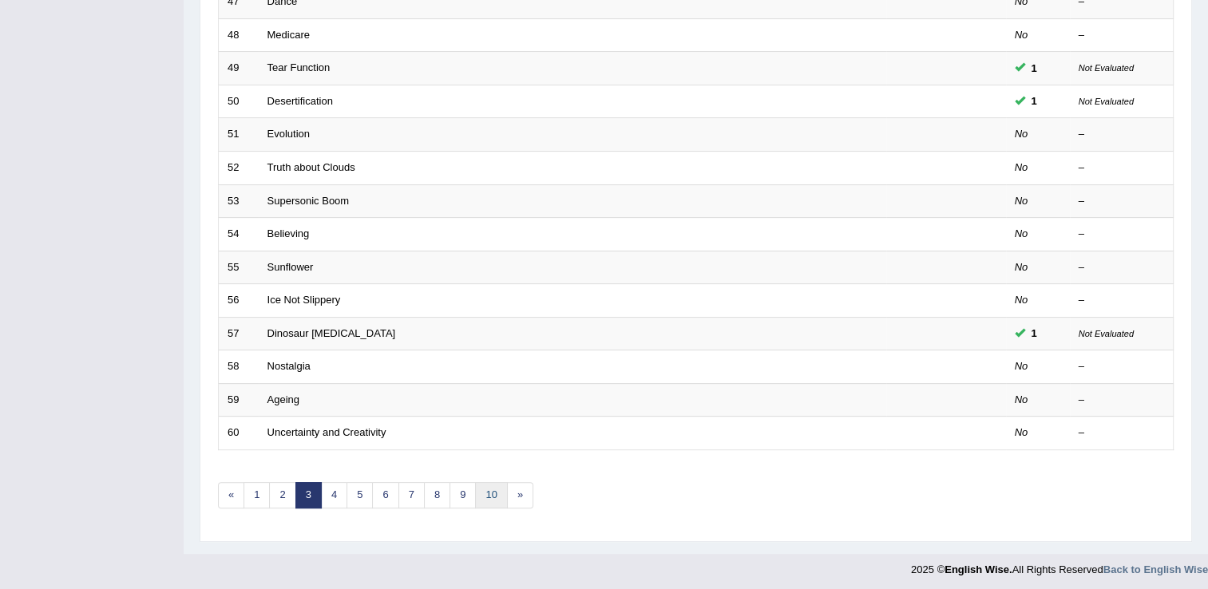
drag, startPoint x: 0, startPoint y: 0, endPoint x: 492, endPoint y: 482, distance: 688.8
click at [492, 482] on link "10" at bounding box center [491, 495] width 32 height 26
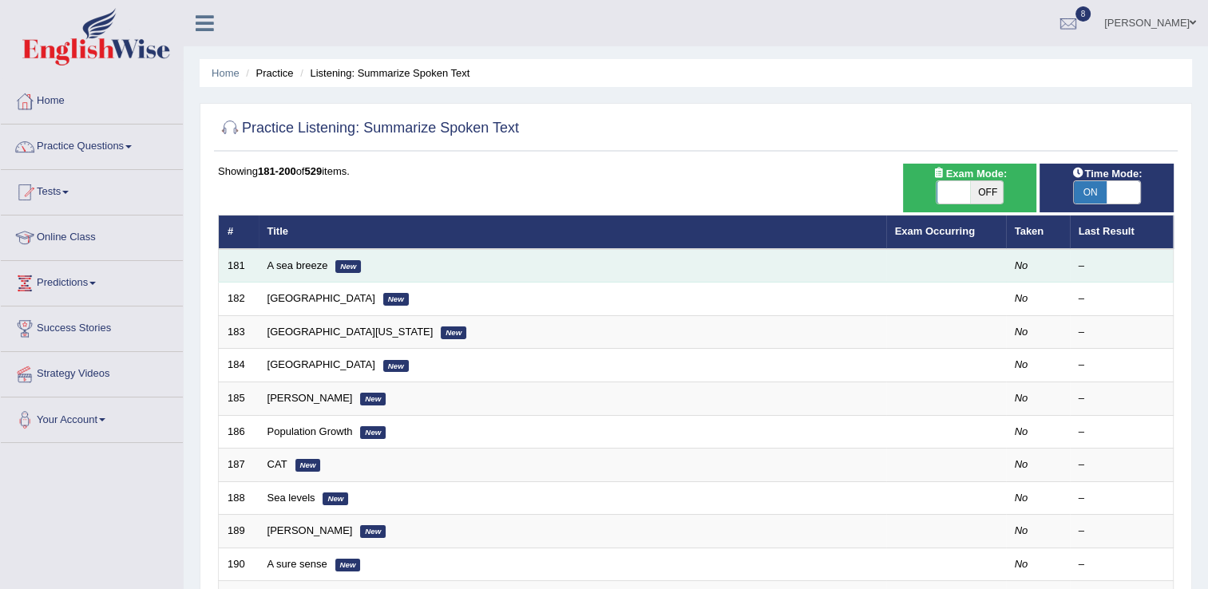
click at [276, 275] on td "A sea breeze New" at bounding box center [573, 266] width 628 height 34
click at [311, 270] on link "A sea breeze" at bounding box center [297, 265] width 61 height 12
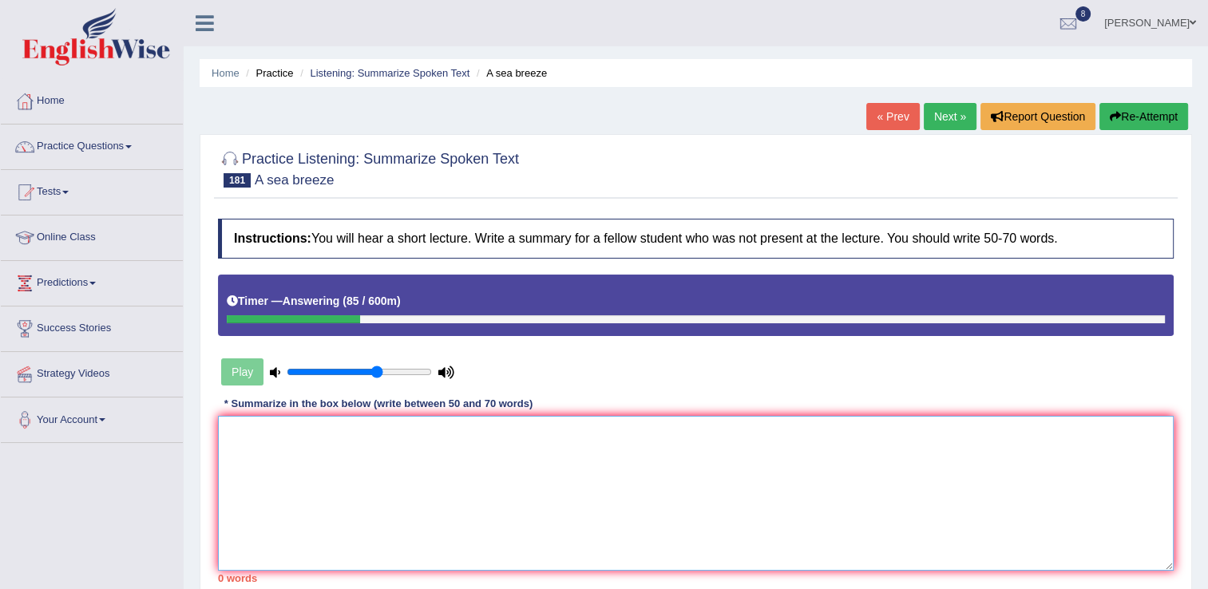
click at [267, 427] on textarea at bounding box center [696, 493] width 956 height 155
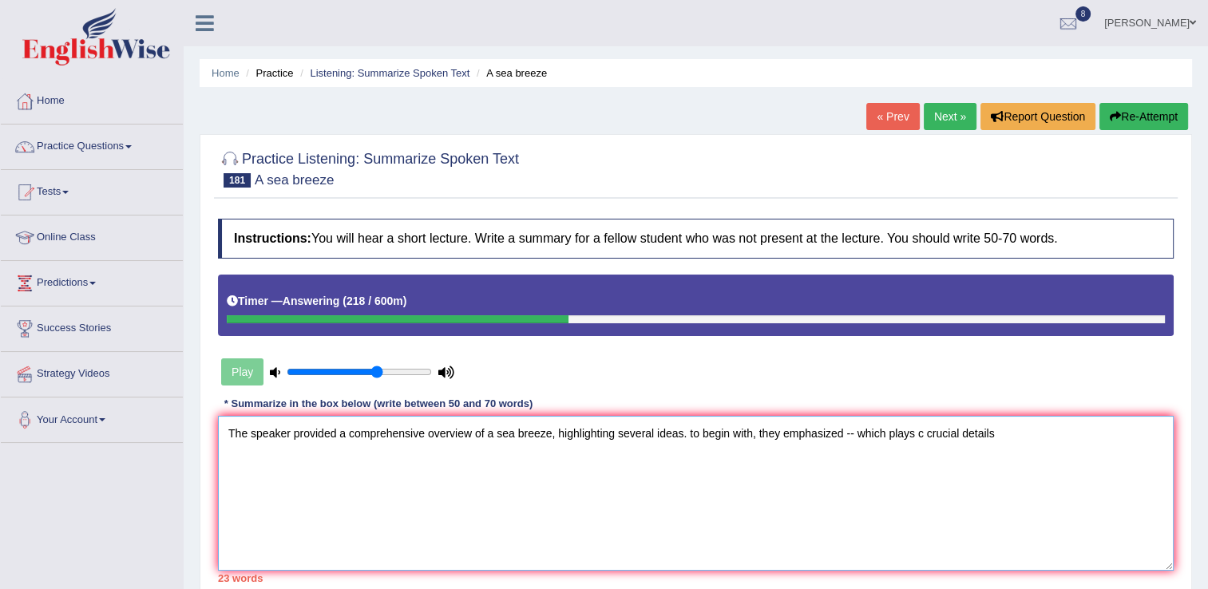
click at [913, 431] on textarea "The speaker provided a comprehensive overview of a sea breeze, highlighting sev…" at bounding box center [696, 493] width 956 height 155
click at [910, 434] on textarea "The speaker provided a comprehensive overview of a sea breeze, highlighting sev…" at bounding box center [696, 493] width 956 height 155
click at [905, 490] on textarea "The speaker provided a comprehensive overview of a sea breeze, highlighting sev…" at bounding box center [696, 493] width 956 height 155
click at [909, 433] on textarea "The speaker provided a comprehensive overview of a sea breeze, highlighting sev…" at bounding box center [696, 493] width 956 height 155
click at [984, 430] on textarea "The speaker provided a comprehensive overview of a sea breeze, highlighting sev…" at bounding box center [696, 493] width 956 height 155
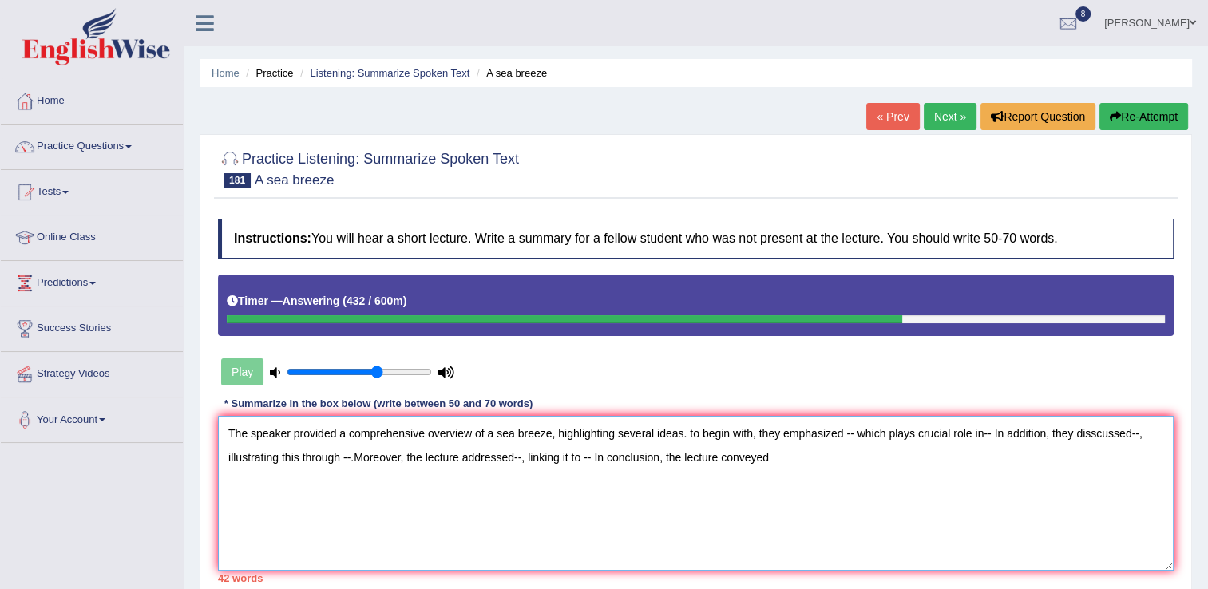
click at [846, 435] on textarea "The speaker provided a comprehensive overview of a sea breeze, highlighting sev…" at bounding box center [696, 493] width 956 height 155
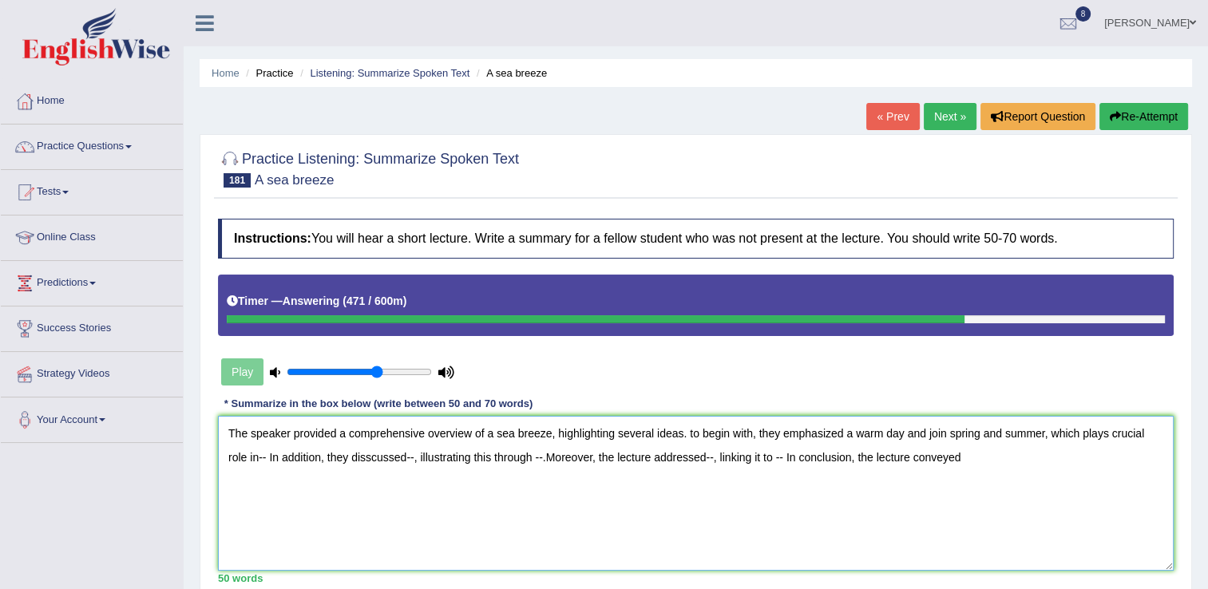
click at [244, 458] on textarea "The speaker provided a comprehensive overview of a sea breeze, highlighting sev…" at bounding box center [696, 493] width 956 height 155
click at [355, 458] on textarea "The speaker provided a comprehensive overview of a sea breeze, highlighting sev…" at bounding box center [696, 493] width 956 height 155
click at [442, 456] on textarea "The speaker provided a comprehensive overview of a sea breeze, highlighting sev…" at bounding box center [696, 493] width 956 height 155
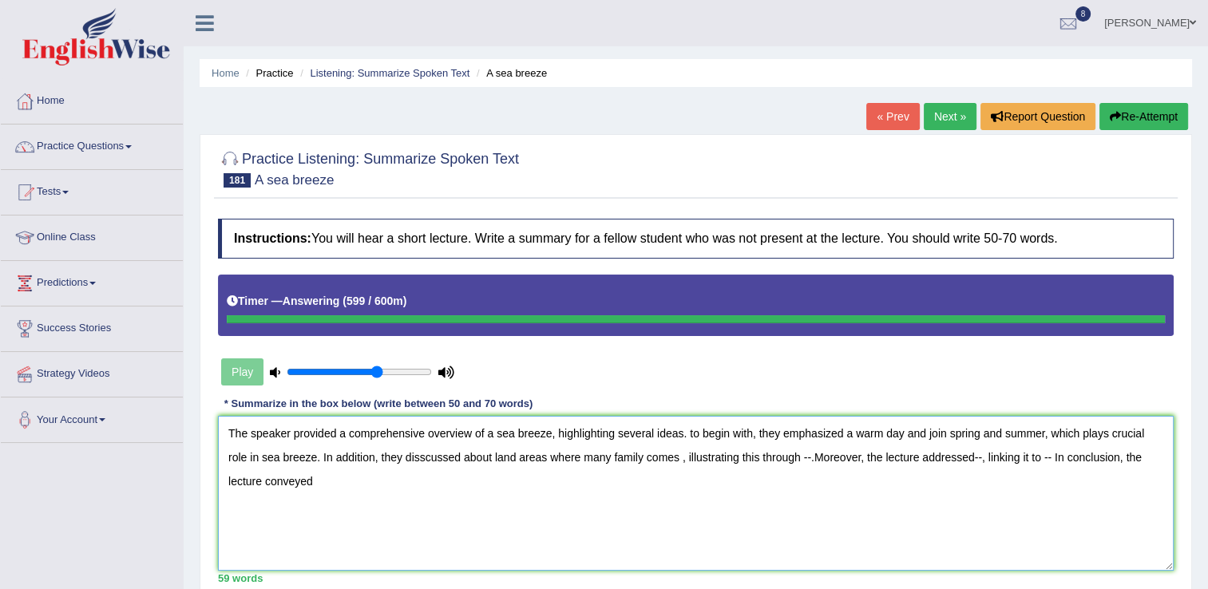
type textarea "The speaker provided a comprehensive overview of a sea breeze, highlighting sev…"
